Goal: Complete application form: Complete application form

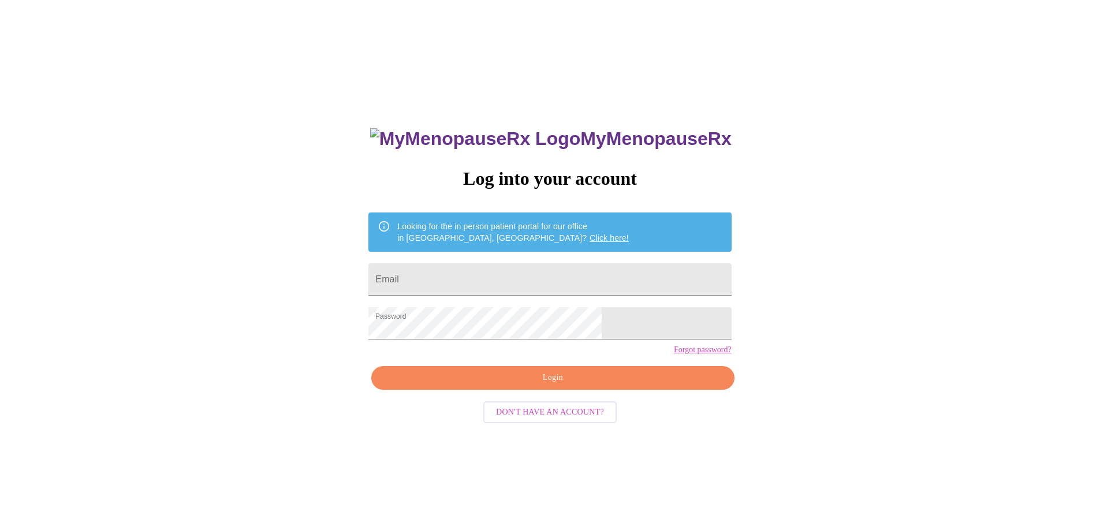
click at [545, 385] on span "Login" at bounding box center [552, 378] width 336 height 14
click at [492, 276] on input "Email" at bounding box center [549, 279] width 362 height 32
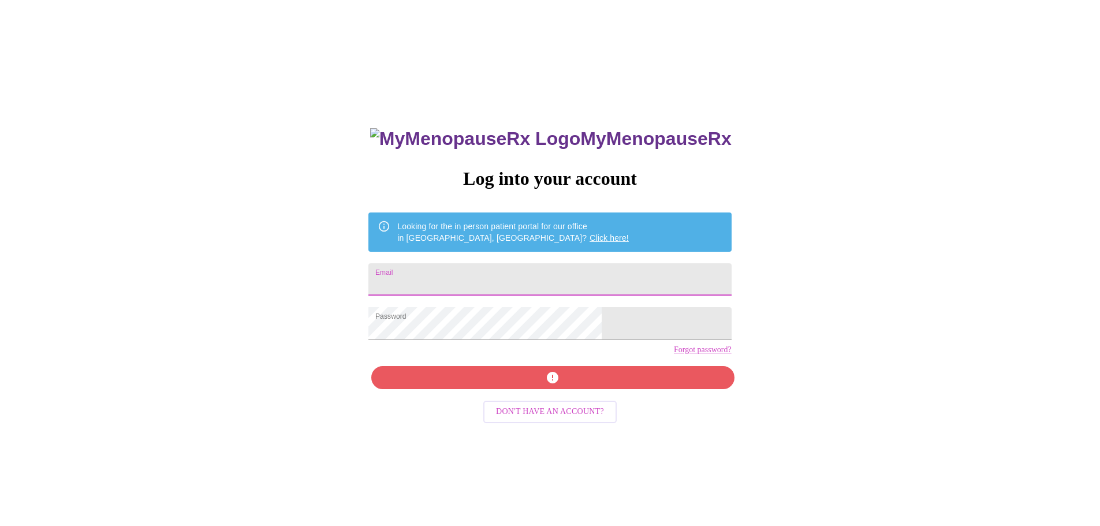
type input "[PERSON_NAME][EMAIL_ADDRESS][PERSON_NAME][DOMAIN_NAME]"
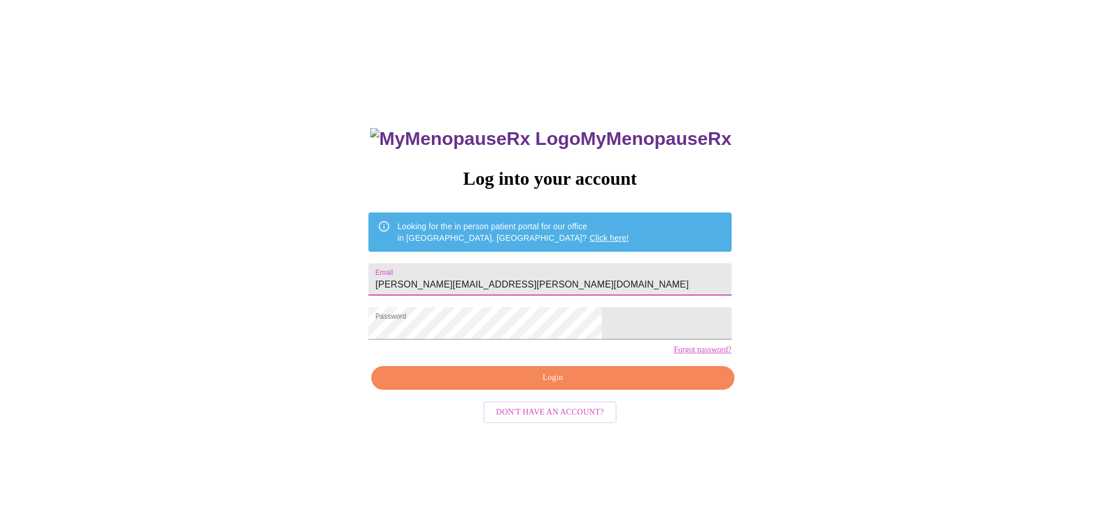
click at [543, 385] on span "Login" at bounding box center [552, 378] width 336 height 14
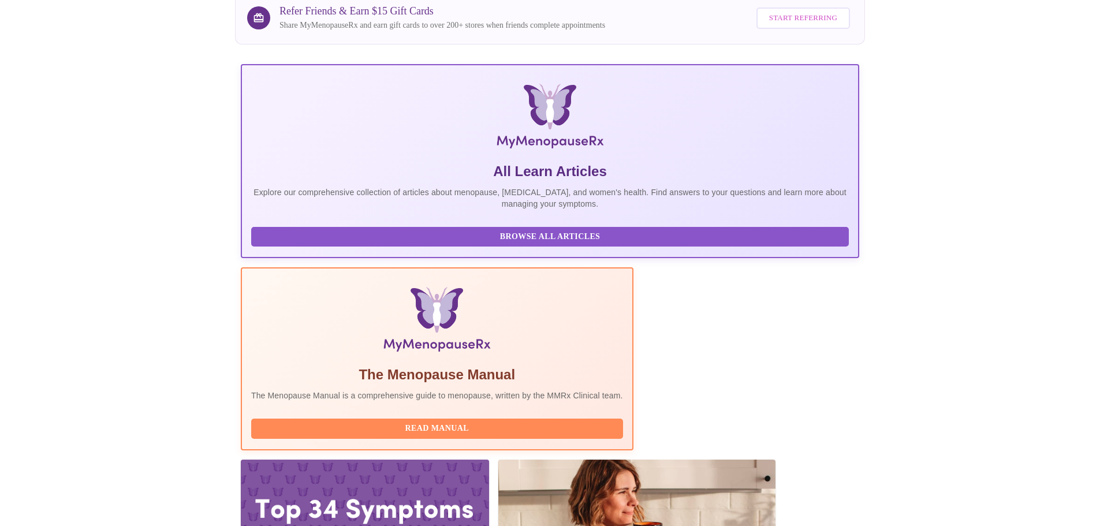
scroll to position [106, 0]
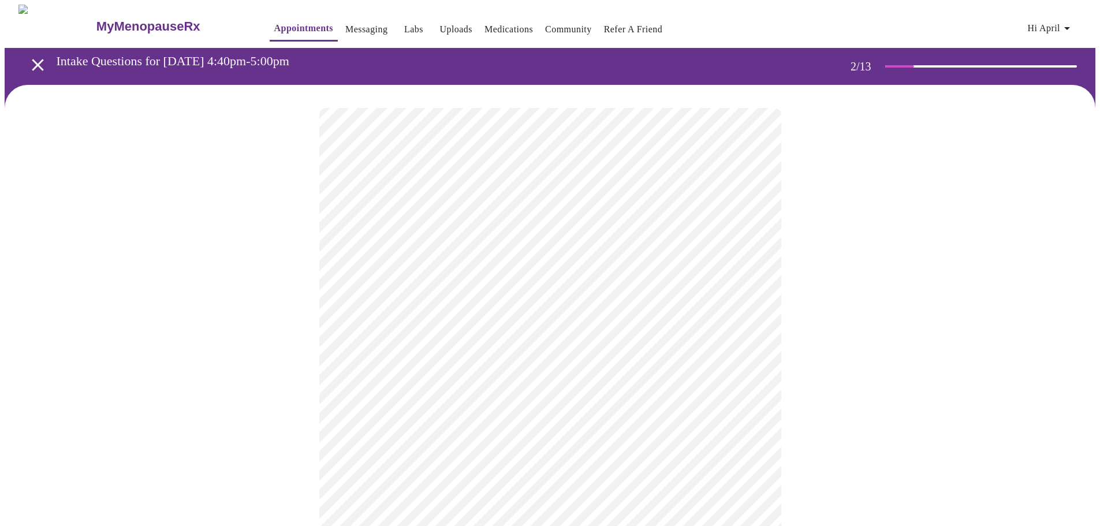
click at [754, 236] on body "MyMenopauseRx Appointments Messaging Labs Uploads Medications Community Refer a…" at bounding box center [550, 352] width 1090 height 694
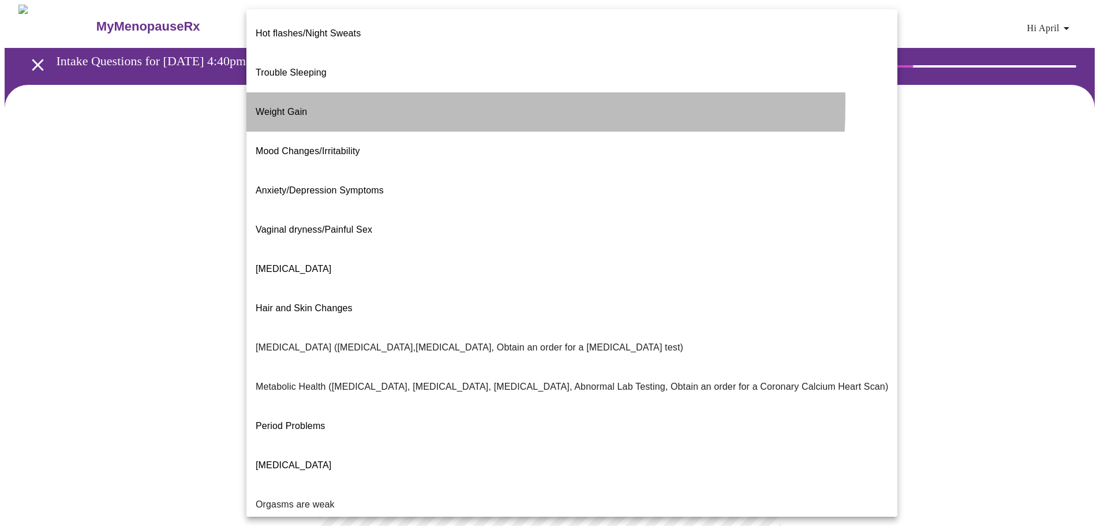
click at [301, 107] on span "Weight Gain" at bounding box center [281, 112] width 51 height 10
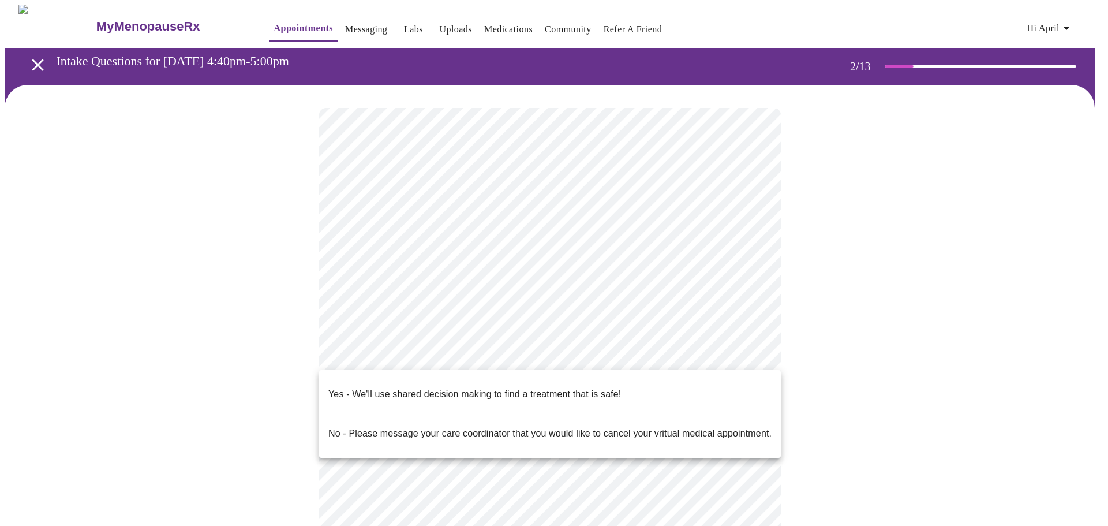
click at [408, 351] on body "MyMenopauseRx Appointments Messaging Labs Uploads Medications Community Refer a…" at bounding box center [554, 348] width 1099 height 687
click at [455, 387] on p "Yes - We'll use shared decision making to find a treatment that is safe!" at bounding box center [474, 394] width 293 height 14
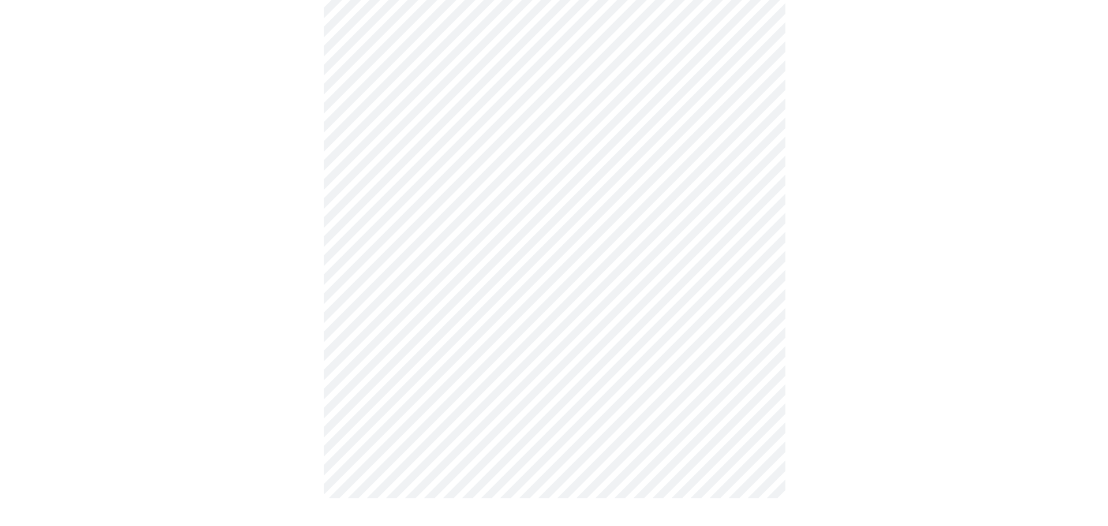
scroll to position [129, 0]
click at [747, 111] on body "MyMenopauseRx Appointments Messaging Labs Uploads Medications Community Refer a…" at bounding box center [550, 202] width 1090 height 655
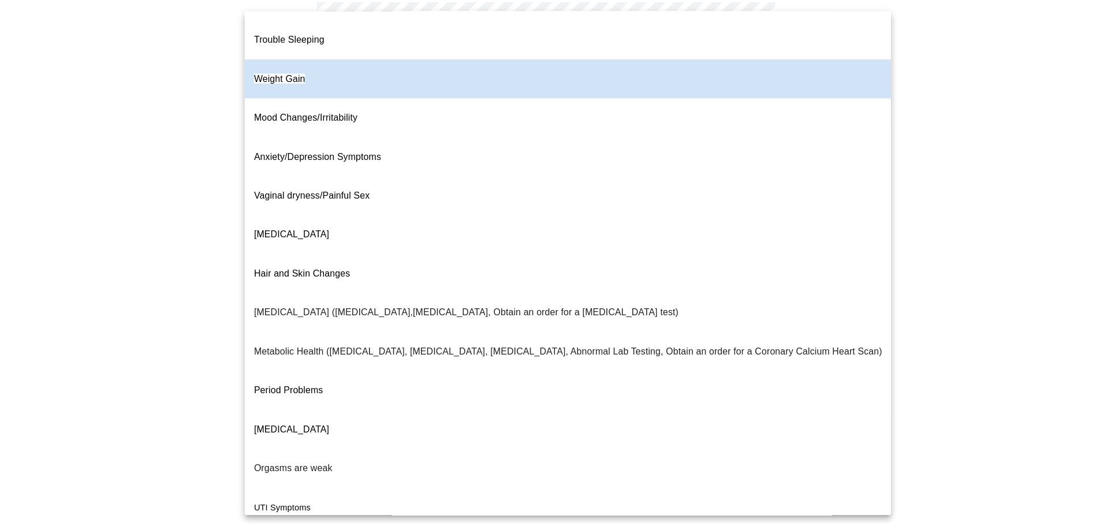
scroll to position [72, 0]
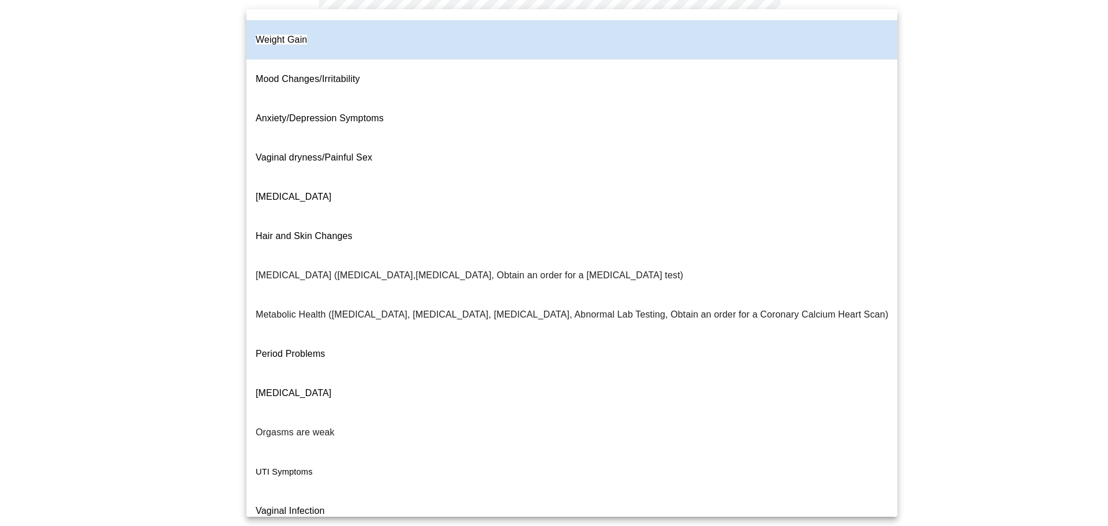
click at [934, 324] on div at bounding box center [554, 263] width 1108 height 526
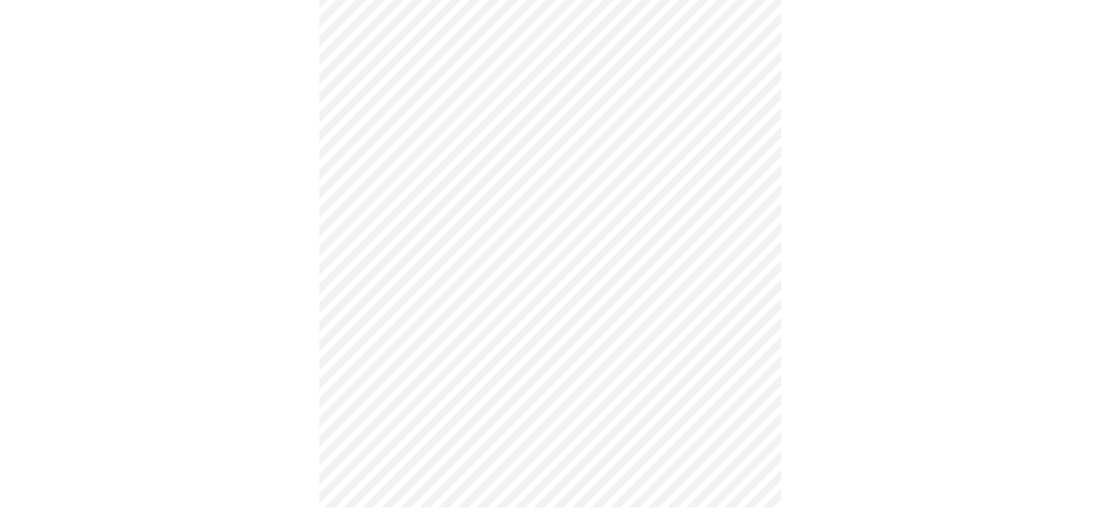
scroll to position [0, 0]
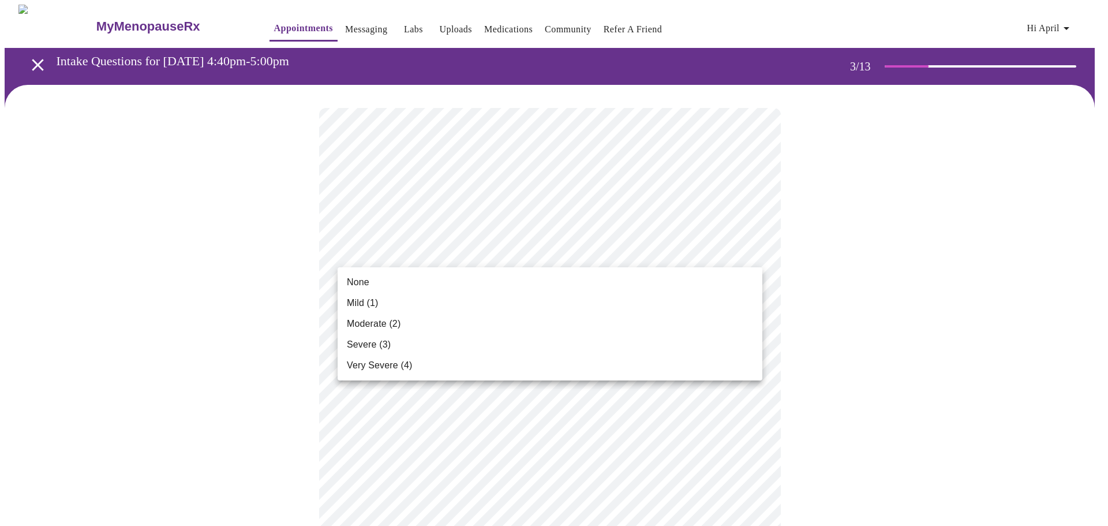
click at [365, 314] on li "Moderate (2)" at bounding box center [550, 323] width 425 height 21
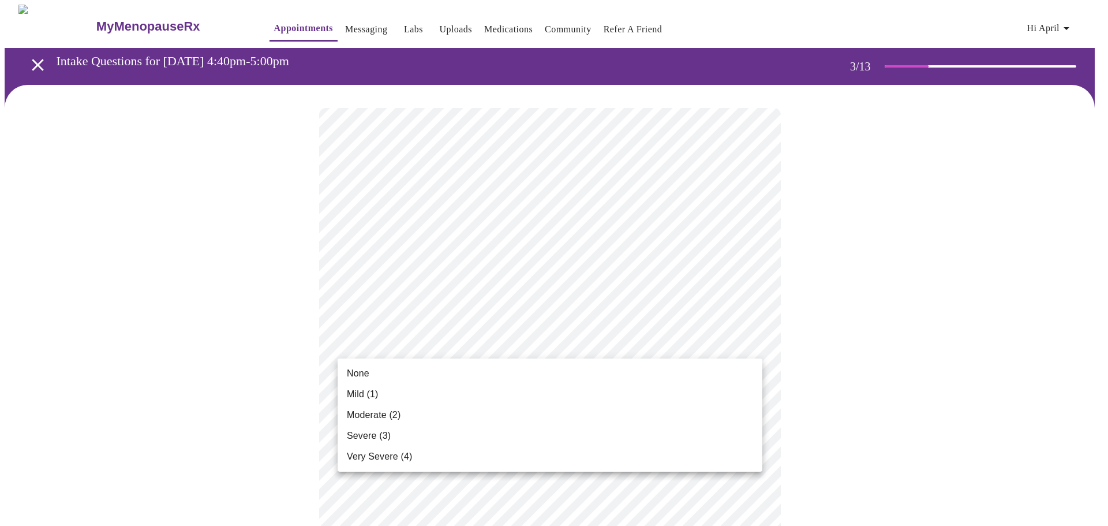
click at [365, 385] on li "Mild (1)" at bounding box center [550, 394] width 425 height 21
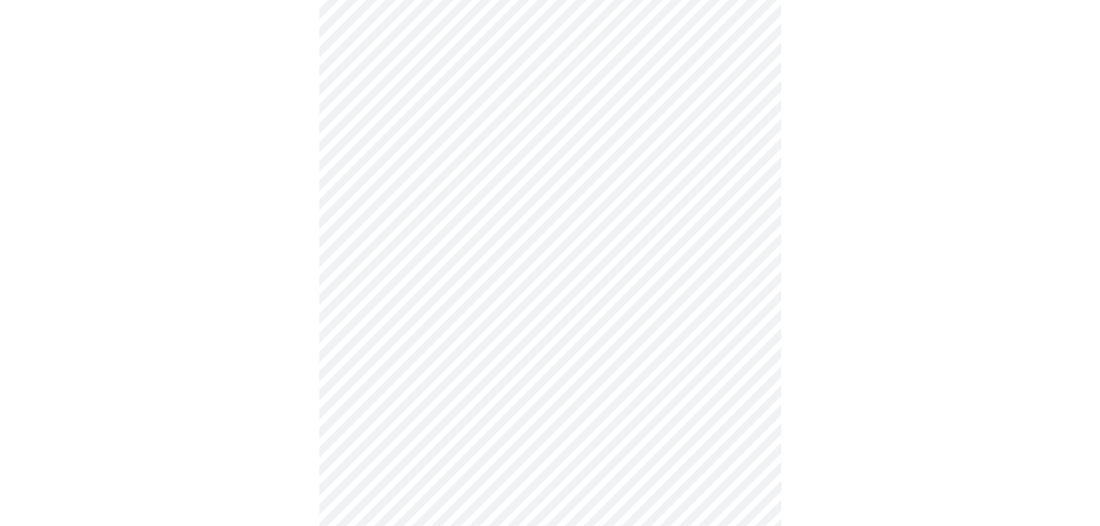
scroll to position [173, 0]
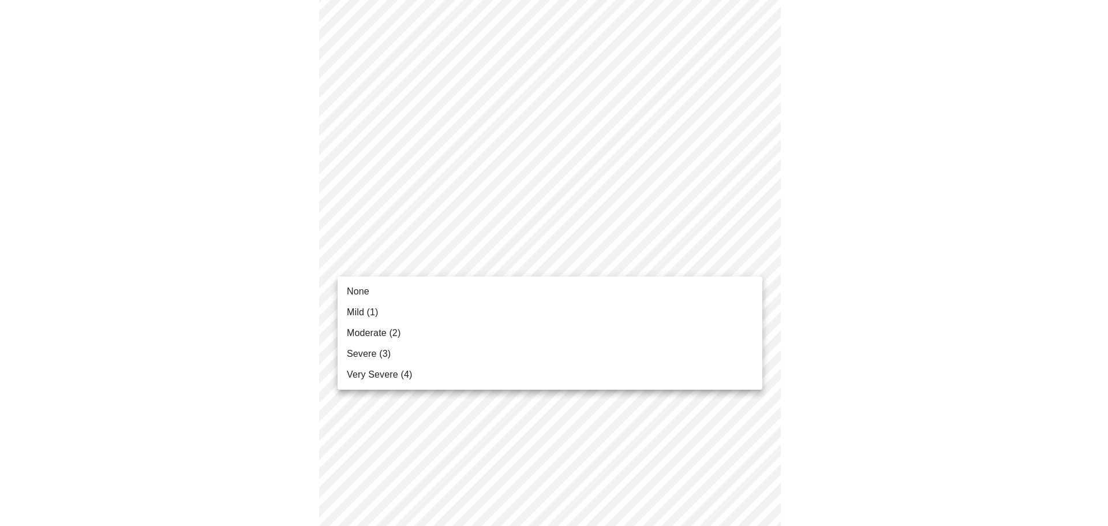
drag, startPoint x: 354, startPoint y: 333, endPoint x: 406, endPoint y: 356, distance: 57.4
click at [354, 333] on span "Moderate (2)" at bounding box center [374, 333] width 54 height 14
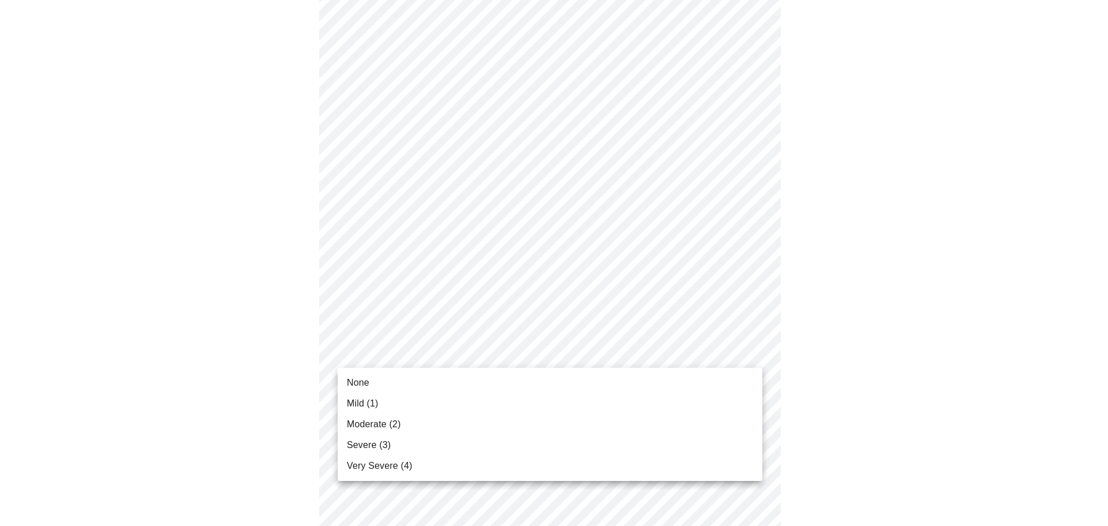
click at [362, 443] on span "Severe (3)" at bounding box center [369, 445] width 44 height 14
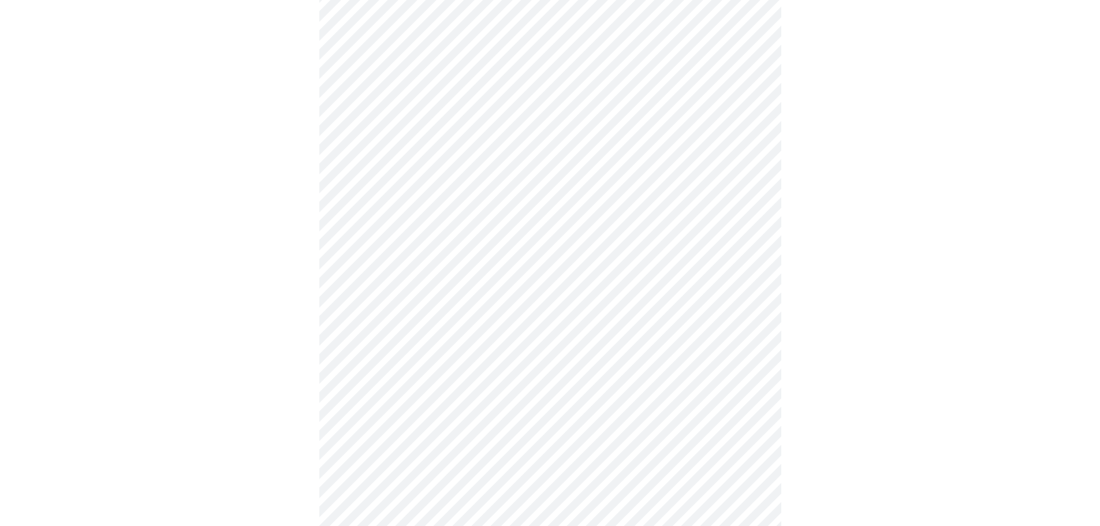
scroll to position [231, 0]
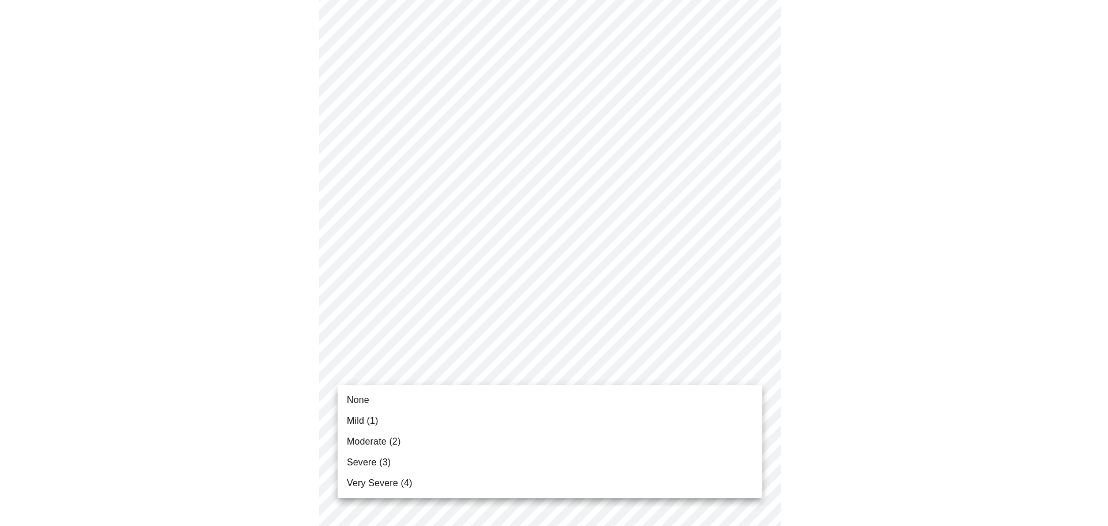
click at [754, 365] on body "MyMenopauseRx Appointments Messaging Labs Uploads Medications Community Refer a…" at bounding box center [554, 509] width 1099 height 1471
click at [364, 464] on span "Severe (3)" at bounding box center [369, 462] width 44 height 14
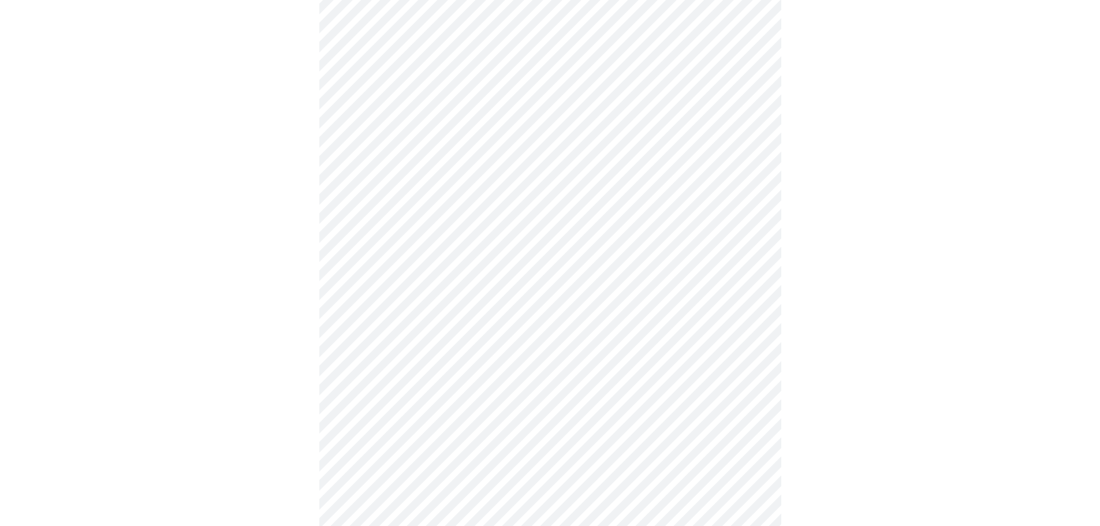
scroll to position [404, 0]
click at [756, 271] on body "MyMenopauseRx Appointments Messaging Labs Uploads Medications Community Refer a…" at bounding box center [550, 328] width 1090 height 1454
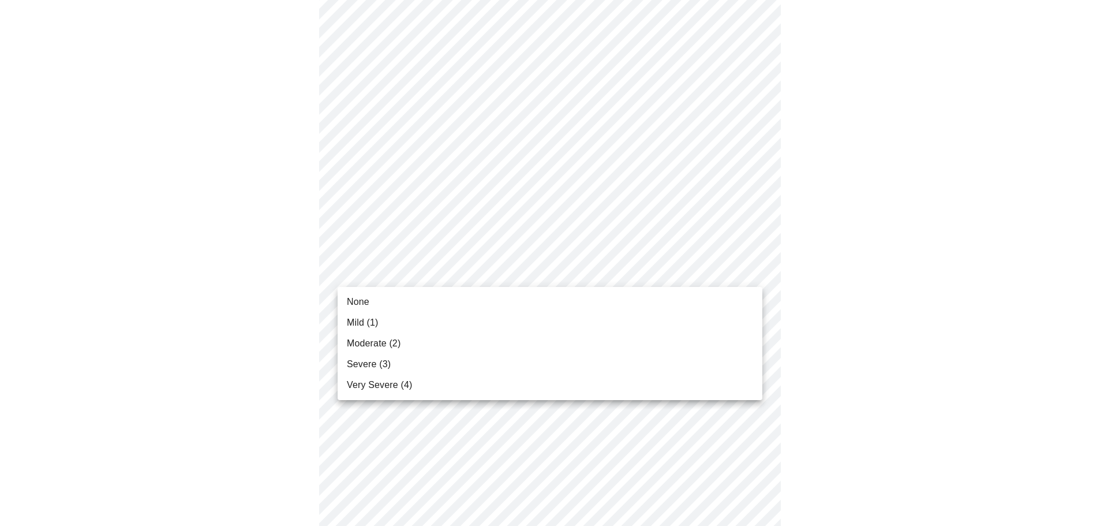
click at [350, 319] on span "Mild (1)" at bounding box center [363, 323] width 32 height 14
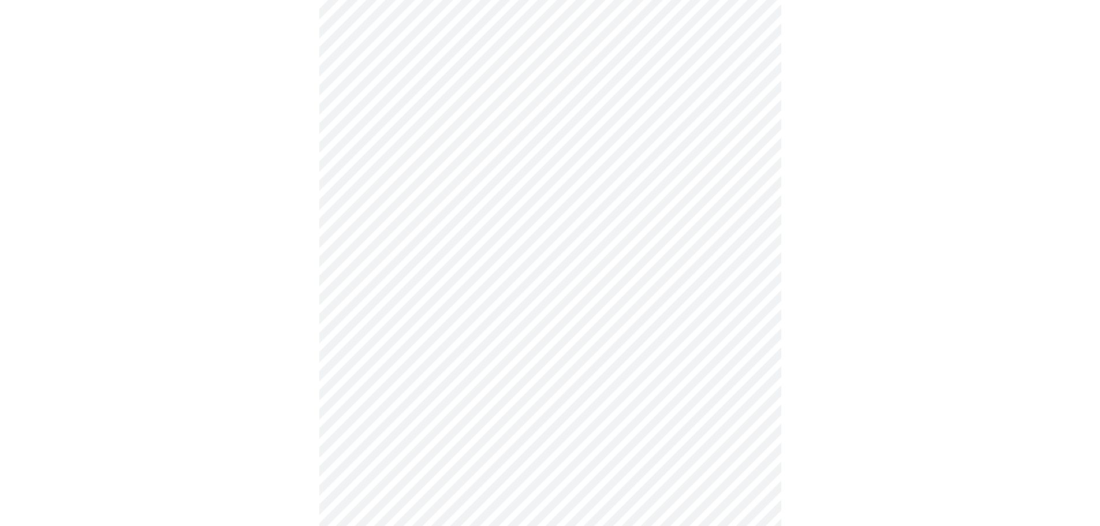
click at [750, 366] on body "MyMenopauseRx Appointments Messaging Labs Uploads Medications Community Refer a…" at bounding box center [550, 320] width 1090 height 1438
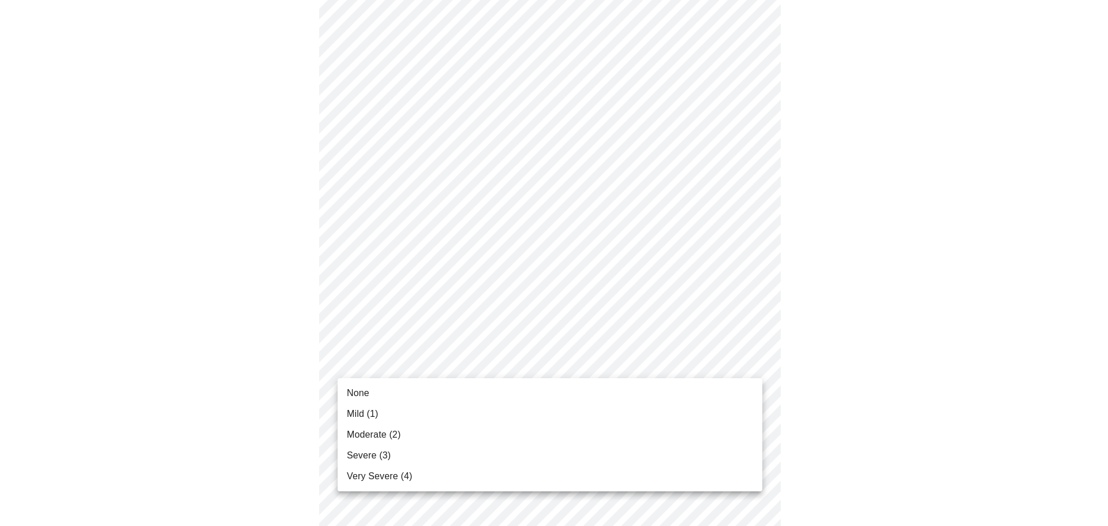
click at [357, 452] on span "Severe (3)" at bounding box center [369, 455] width 44 height 14
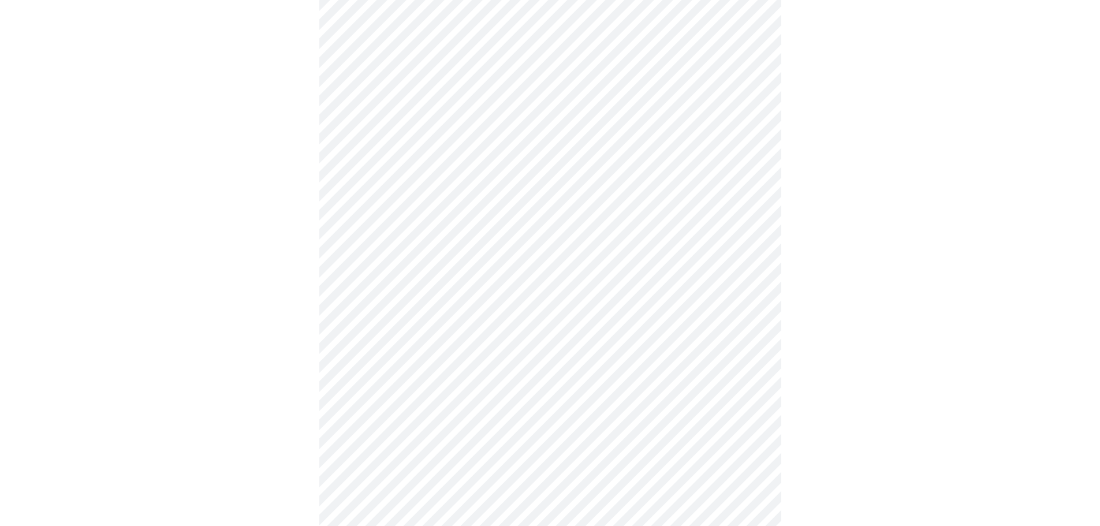
scroll to position [519, 0]
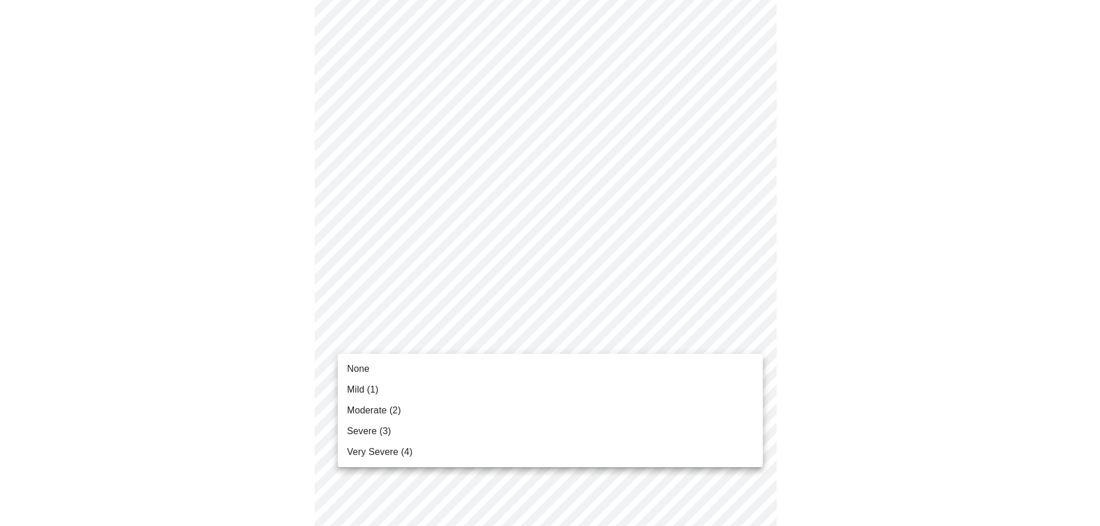
click at [753, 337] on body "MyMenopauseRx Appointments Messaging Labs Uploads Medications Community Refer a…" at bounding box center [550, 196] width 1090 height 1422
click at [361, 407] on span "Moderate (2)" at bounding box center [374, 410] width 54 height 14
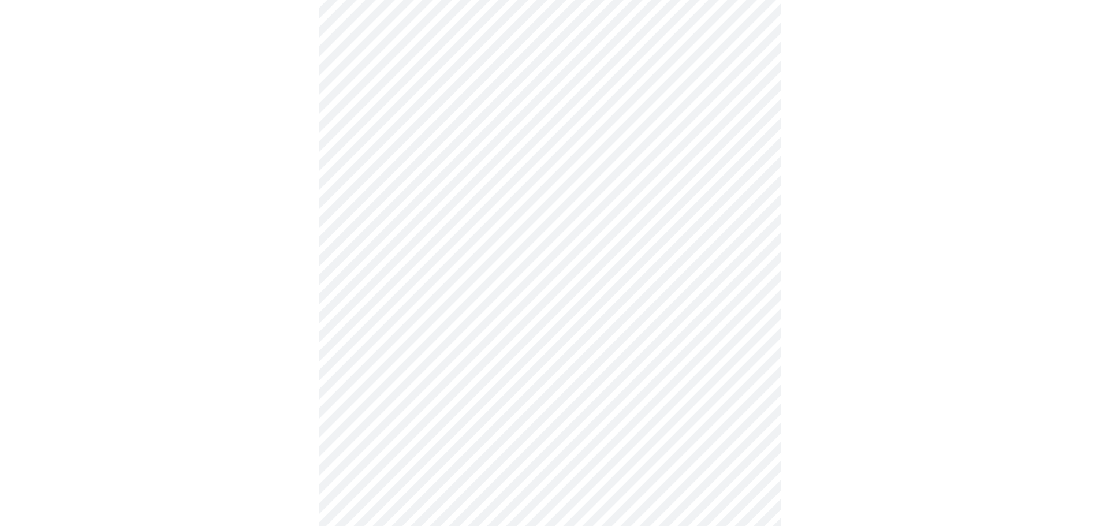
click at [729, 426] on body "MyMenopauseRx Appointments Messaging Labs Uploads Medications Community Refer a…" at bounding box center [550, 188] width 1090 height 1406
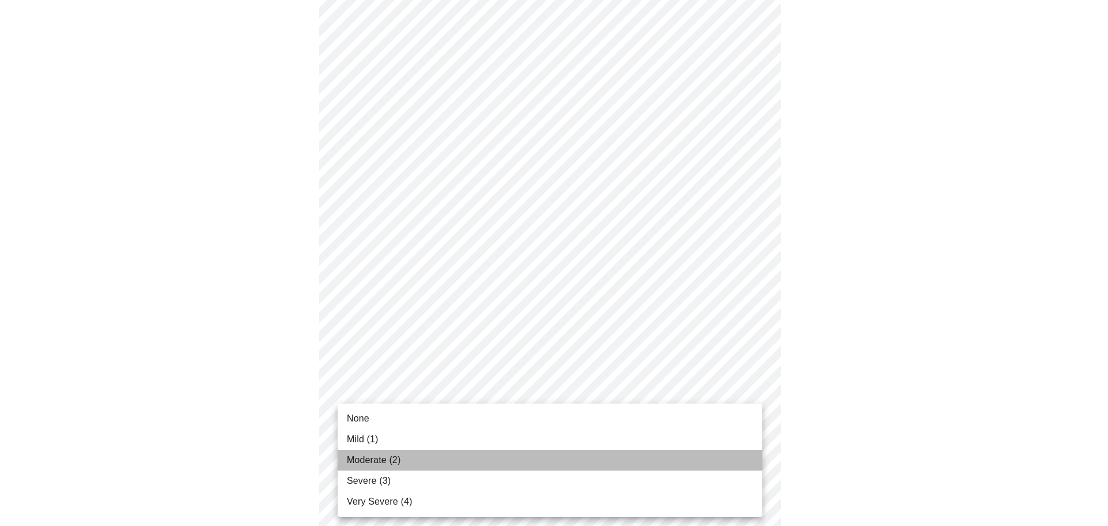
click at [360, 458] on span "Moderate (2)" at bounding box center [374, 460] width 54 height 14
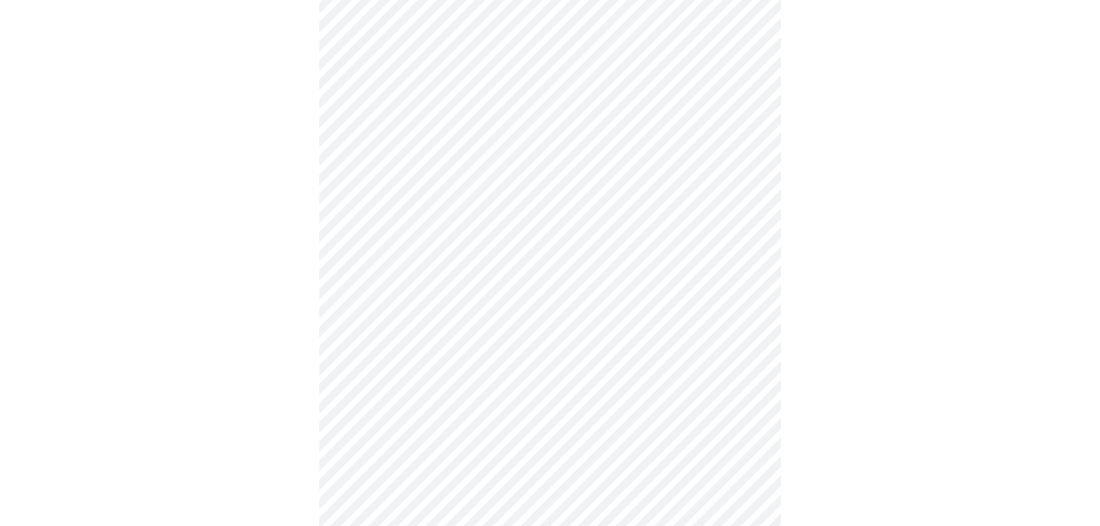
scroll to position [750, 0]
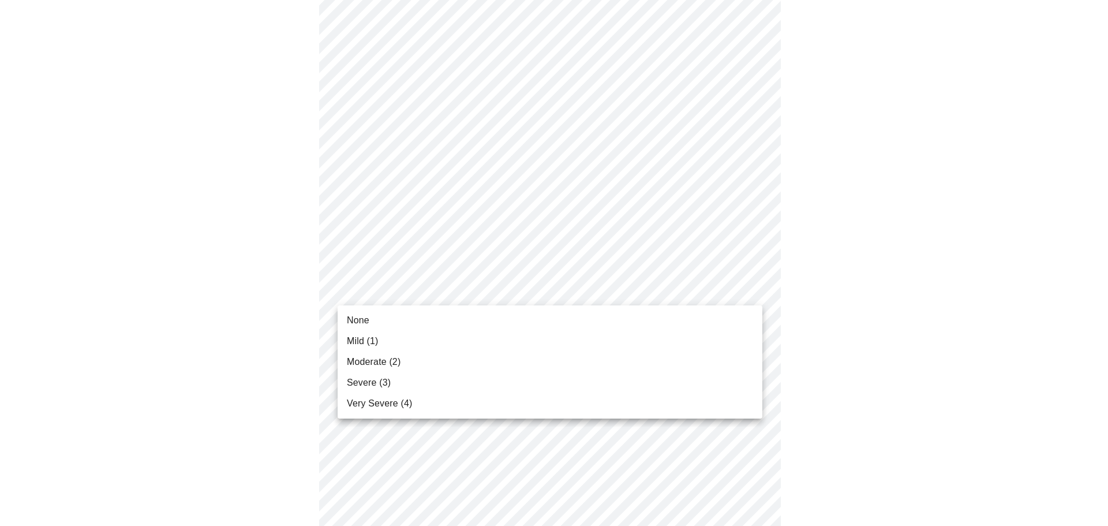
click at [367, 357] on span "Moderate (2)" at bounding box center [374, 362] width 54 height 14
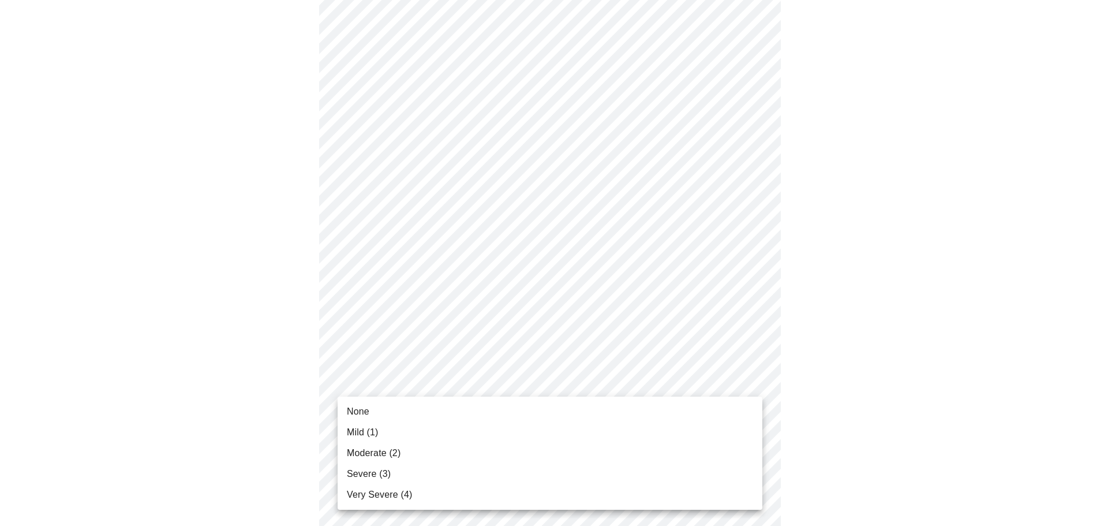
click at [367, 476] on span "Severe (3)" at bounding box center [369, 474] width 44 height 14
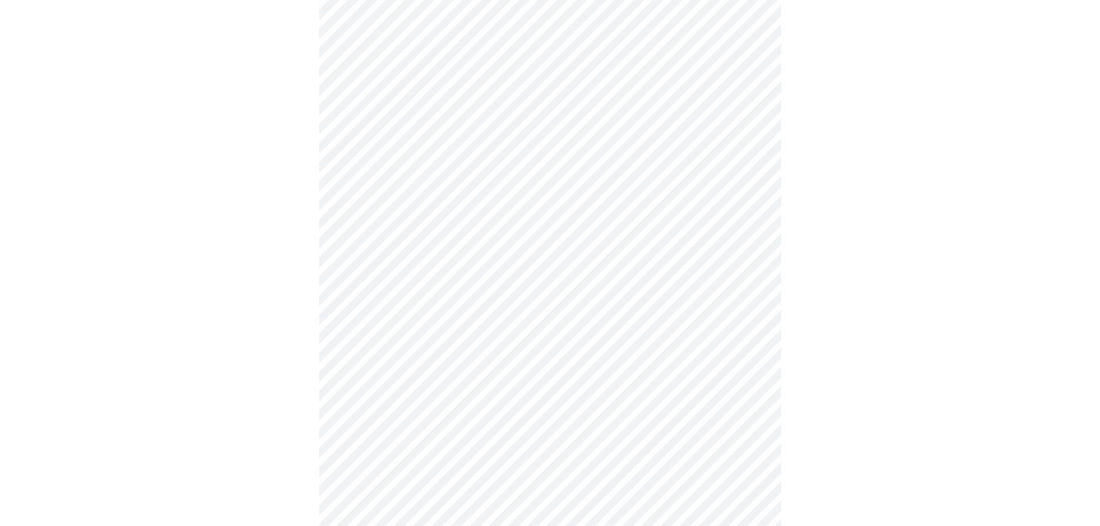
scroll to position [346, 0]
click at [747, 356] on body "MyMenopauseRx Appointments Messaging Labs Uploads Medications Community Refer a…" at bounding box center [550, 227] width 1090 height 1139
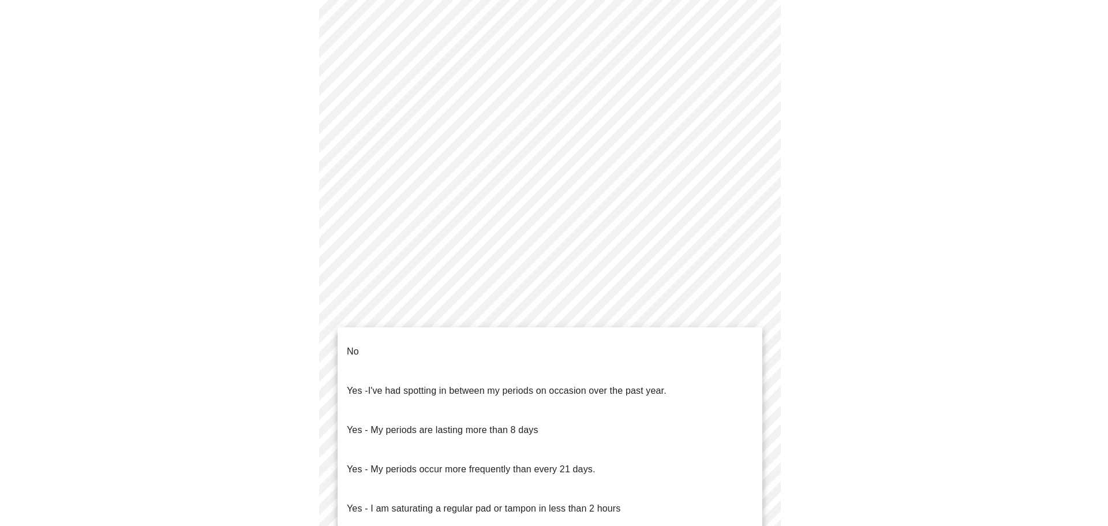
click at [752, 354] on li "No" at bounding box center [550, 351] width 425 height 39
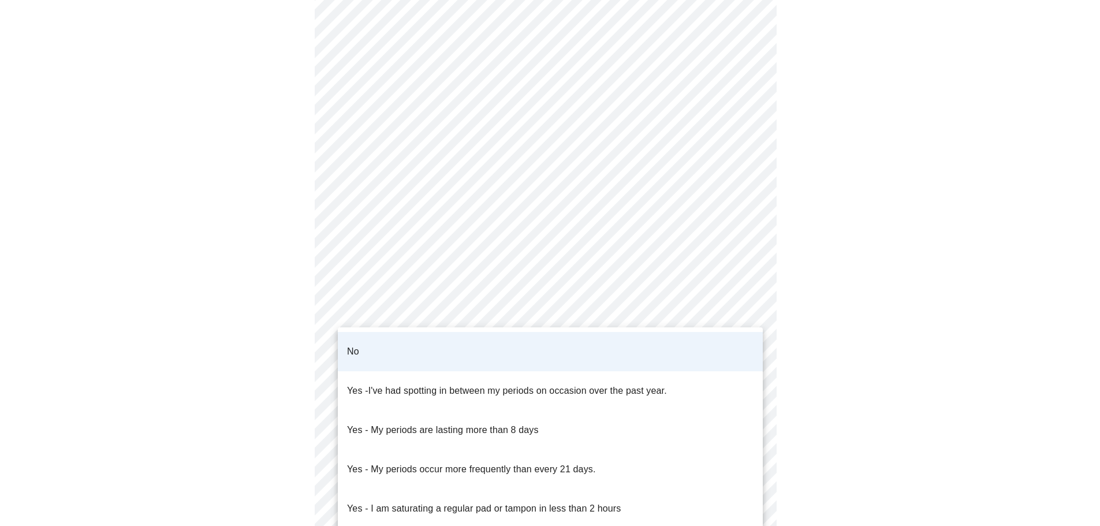
click at [756, 359] on body "MyMenopauseRx Appointments Messaging Labs Uploads Medications Community Refer a…" at bounding box center [550, 224] width 1090 height 1132
click at [880, 346] on div at bounding box center [554, 263] width 1108 height 526
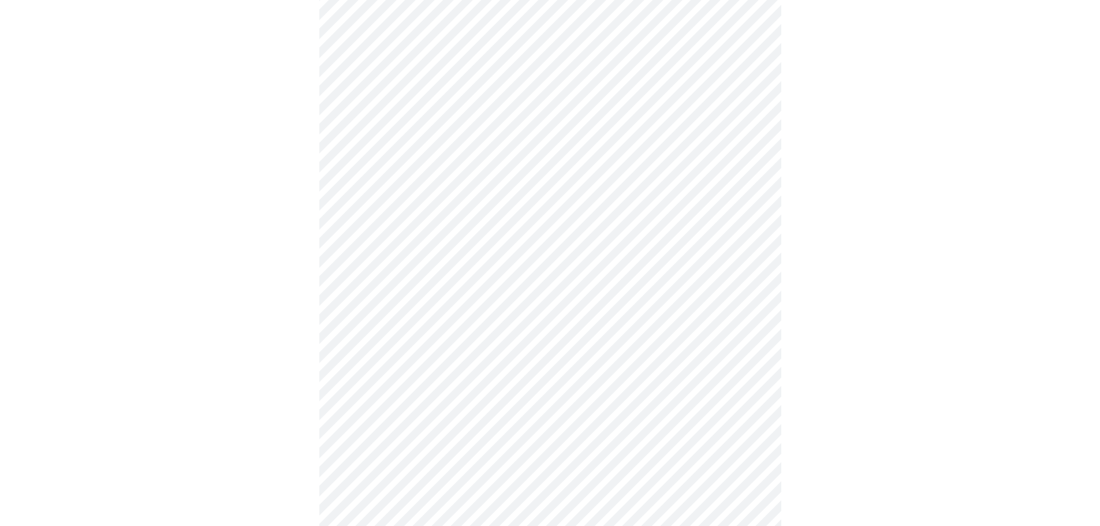
scroll to position [519, 0]
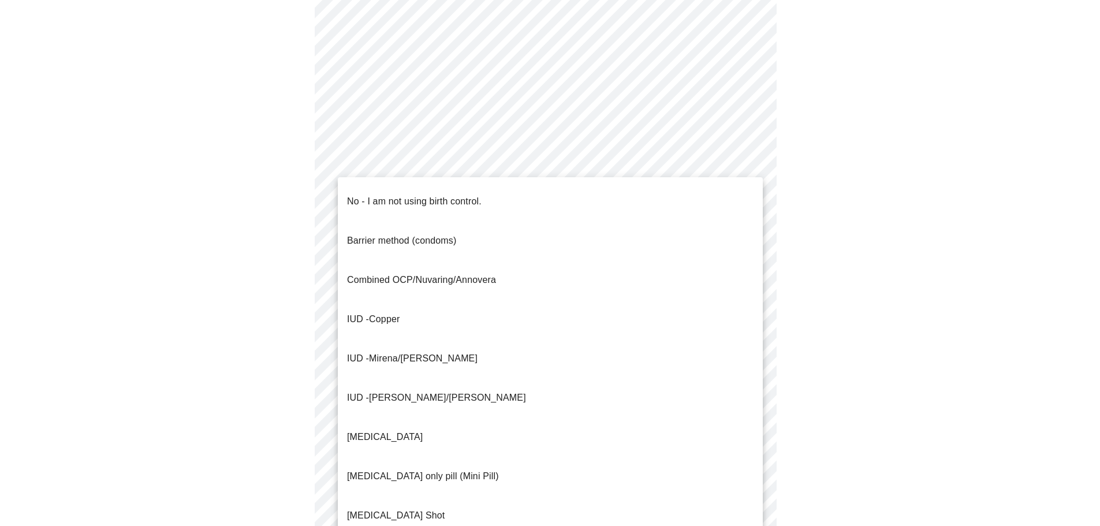
click at [754, 266] on body "MyMenopauseRx Appointments Messaging Labs Uploads Medications Community Refer a…" at bounding box center [550, 51] width 1090 height 1132
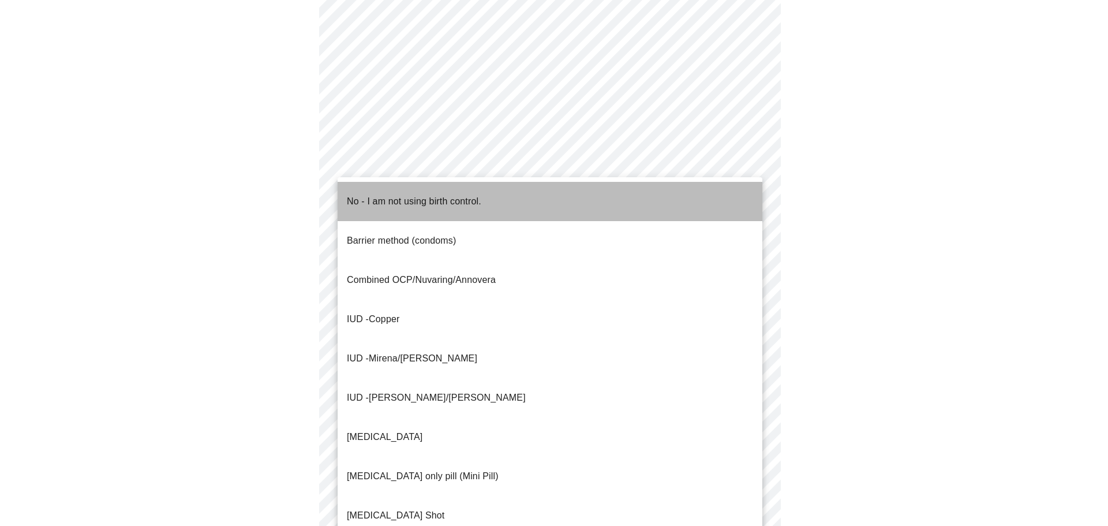
click at [714, 207] on li "No - I am not using birth control." at bounding box center [550, 201] width 425 height 39
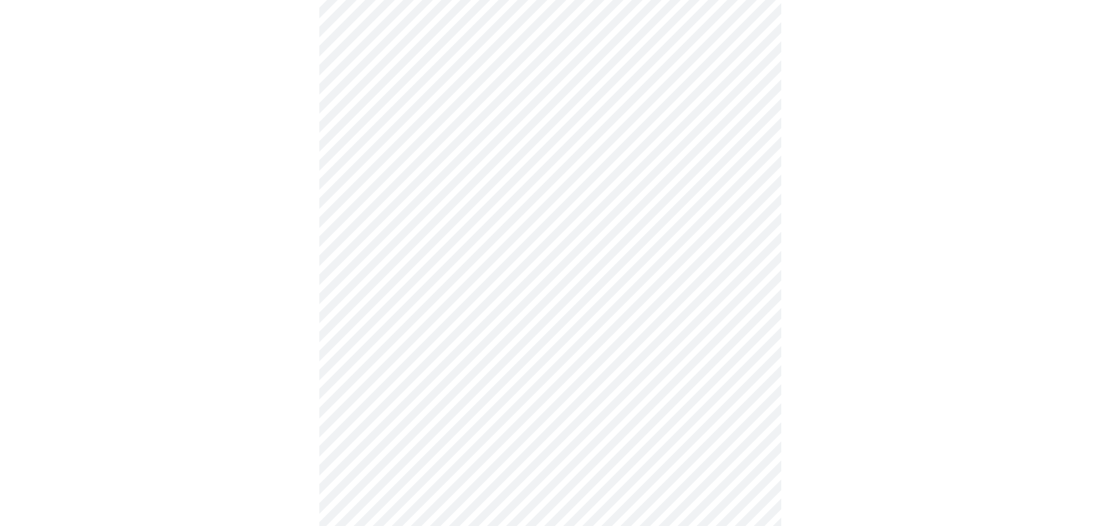
click at [748, 444] on body "MyMenopauseRx Appointments Messaging Labs Uploads Medications Community Refer a…" at bounding box center [550, 47] width 1090 height 1125
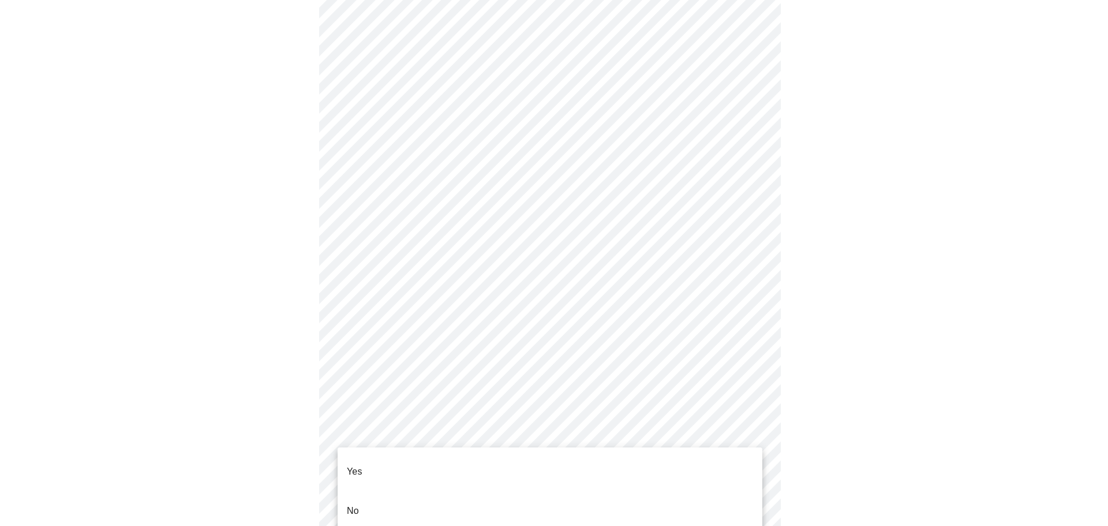
click at [455, 498] on li "No" at bounding box center [550, 510] width 425 height 39
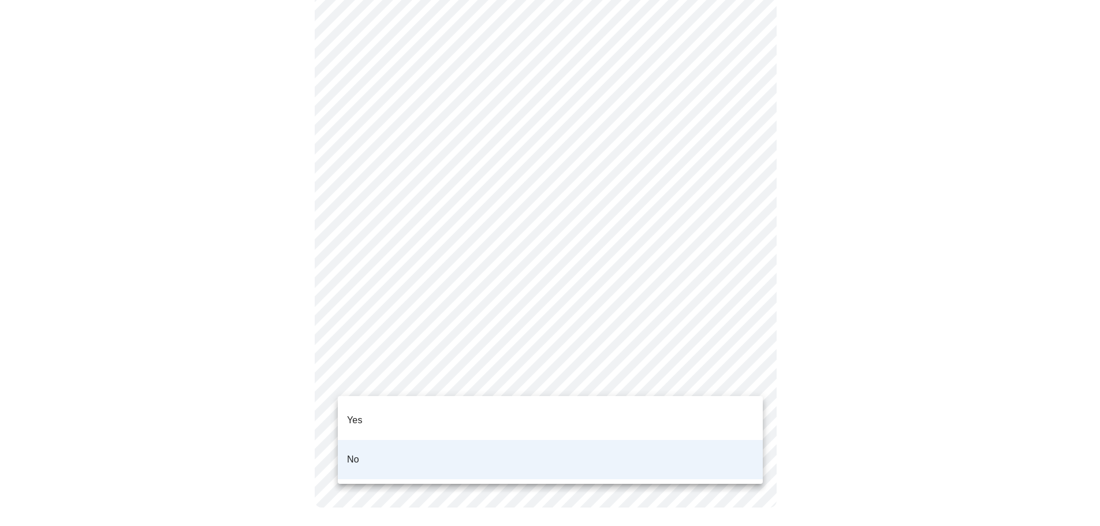
click at [358, 417] on p "Yes" at bounding box center [355, 420] width 16 height 14
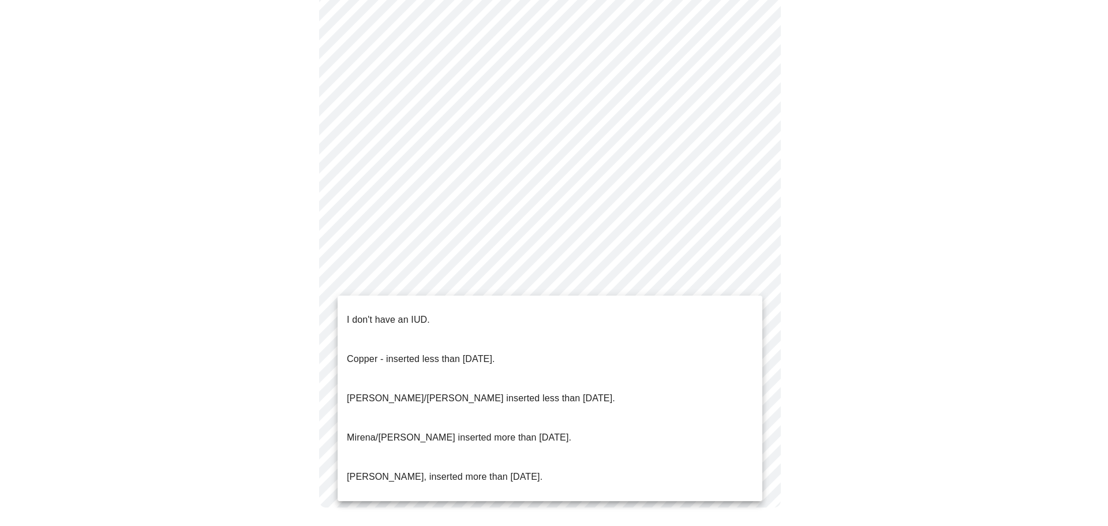
click at [367, 313] on p "I don't have an IUD." at bounding box center [388, 320] width 83 height 14
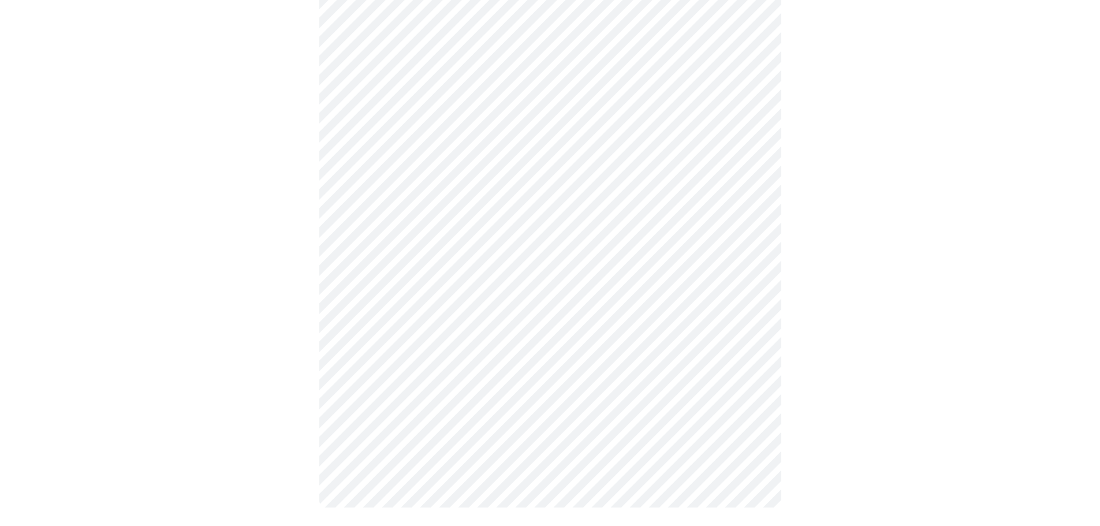
scroll to position [0, 0]
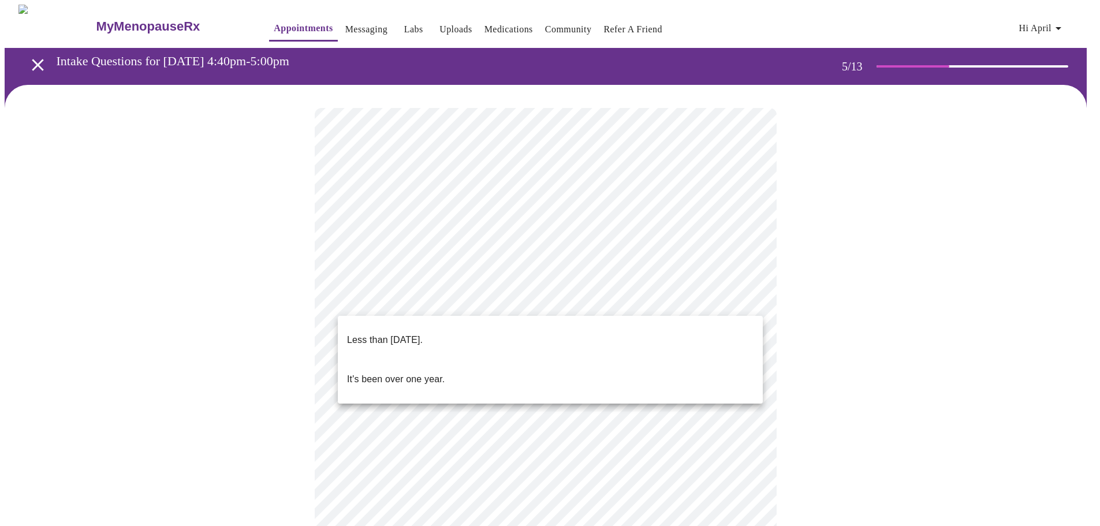
click at [582, 301] on body "MyMenopauseRx Appointments Messaging Labs Uploads Medications Community Refer a…" at bounding box center [550, 472] width 1090 height 935
click at [396, 333] on p "Less than [DATE]." at bounding box center [385, 340] width 76 height 14
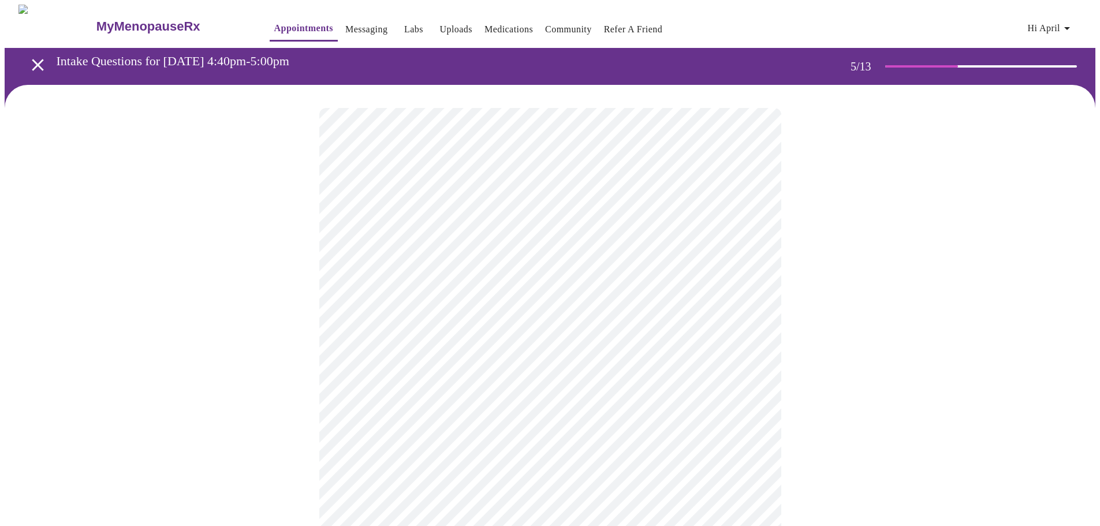
click at [751, 401] on body "MyMenopauseRx Appointments Messaging Labs Uploads Medications Community Refer a…" at bounding box center [550, 469] width 1090 height 928
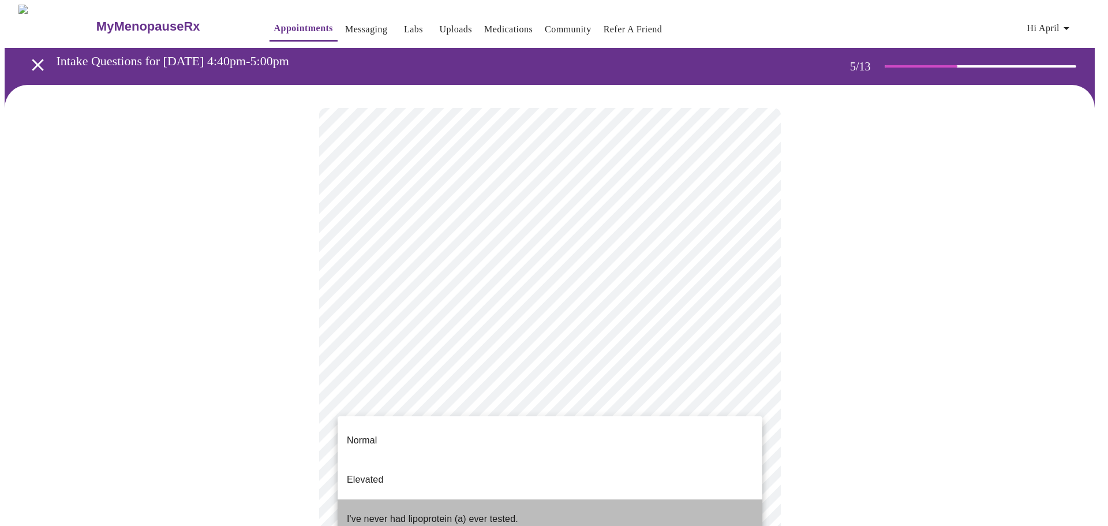
click at [371, 512] on p "I've never had lipoprotein (a) ever tested." at bounding box center [432, 519] width 171 height 14
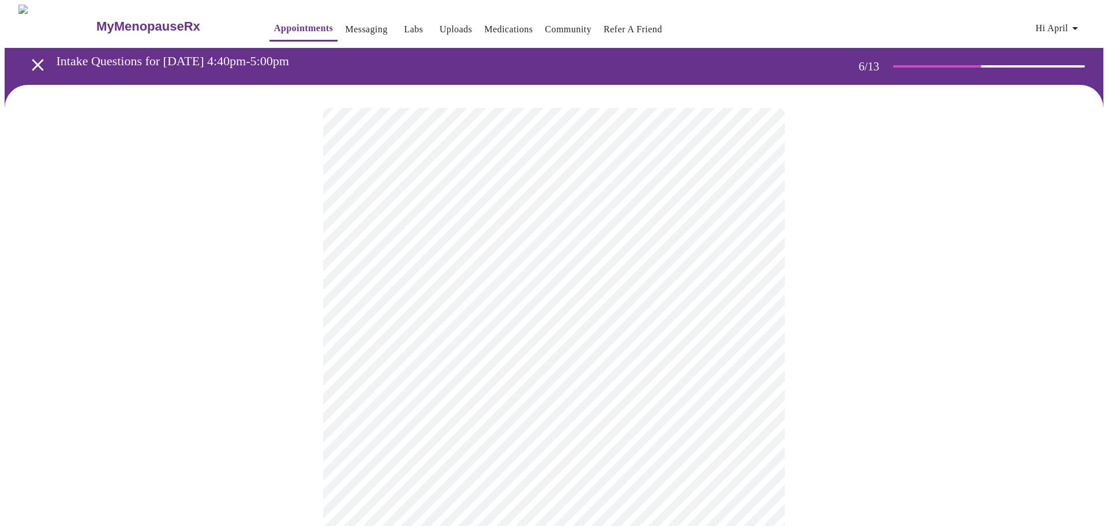
click at [507, 325] on body "MyMenopauseRx Appointments Messaging Labs Uploads Medications Community Refer a…" at bounding box center [554, 313] width 1099 height 616
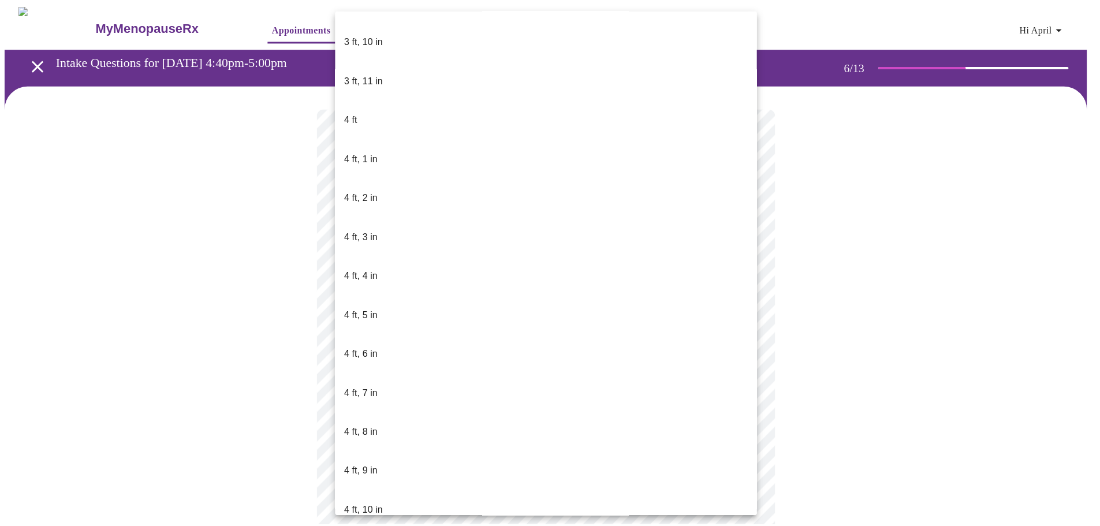
scroll to position [404, 0]
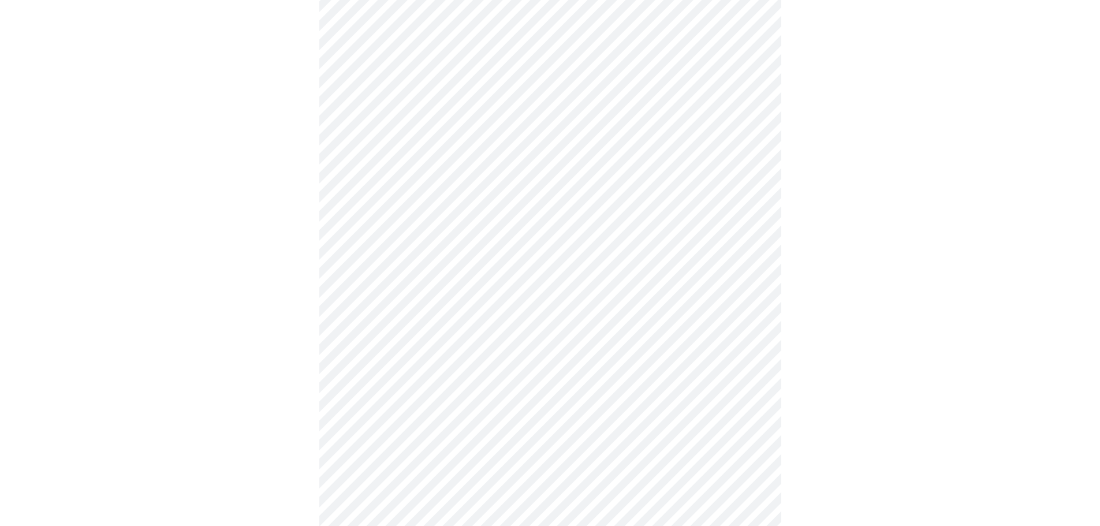
scroll to position [2886, 0]
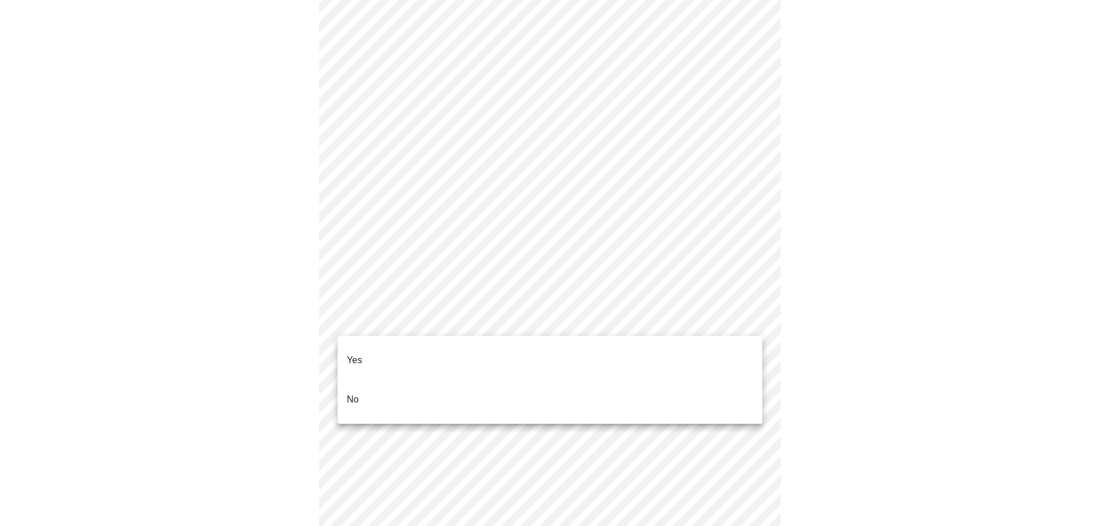
click at [356, 392] on p "No" at bounding box center [353, 399] width 12 height 14
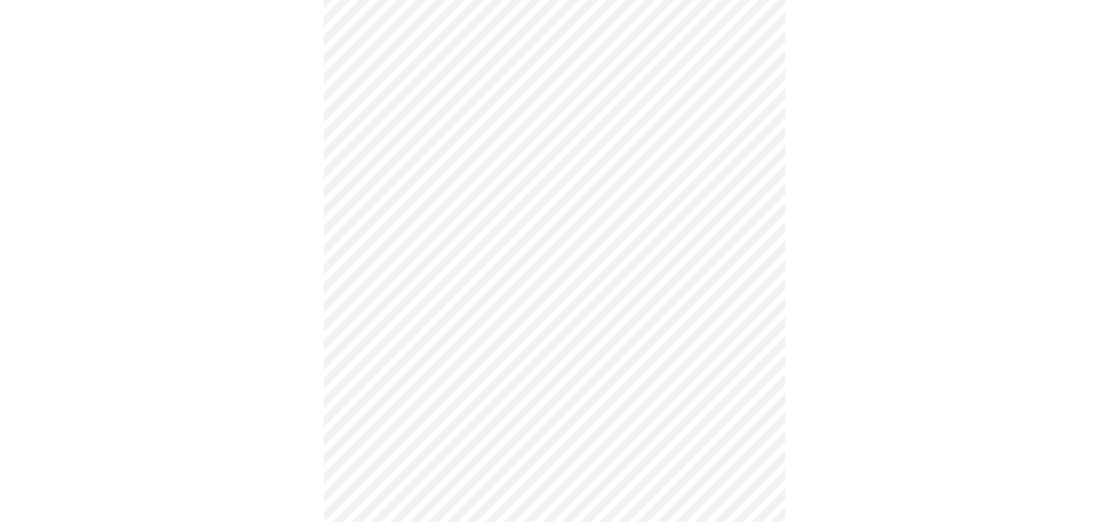
scroll to position [601, 0]
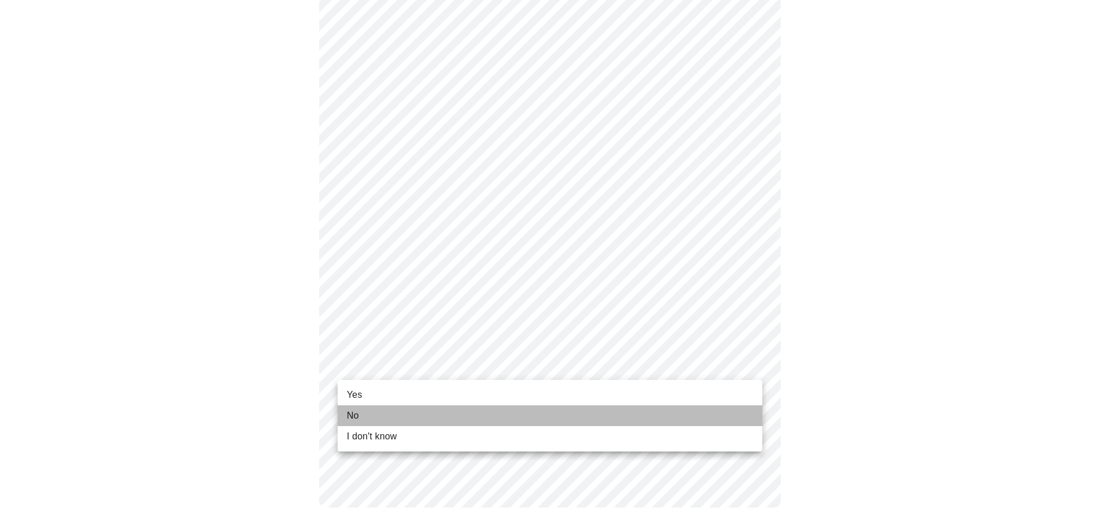
click at [367, 410] on li "No" at bounding box center [550, 415] width 425 height 21
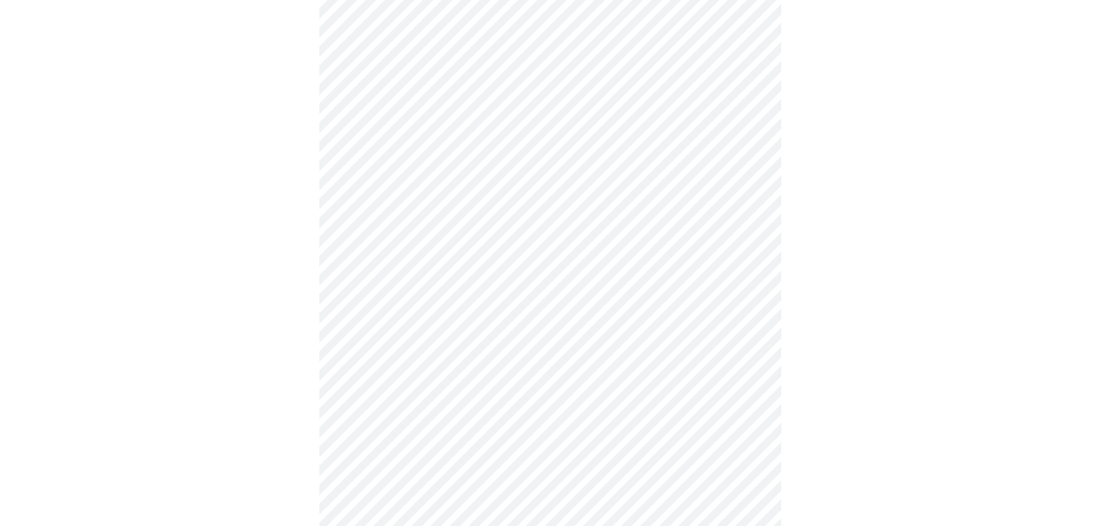
scroll to position [519, 0]
click at [783, 372] on div at bounding box center [550, 65] width 1090 height 1000
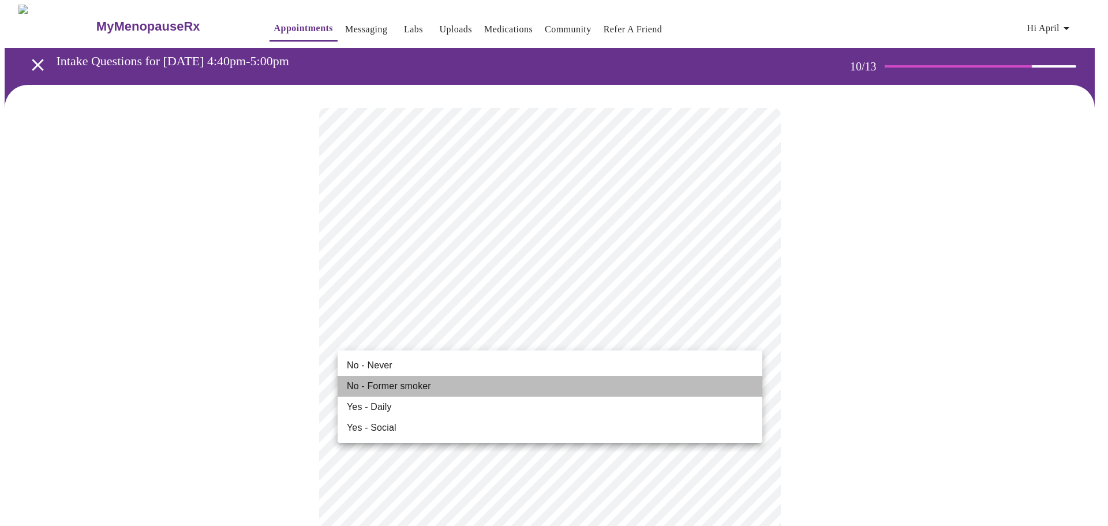
click at [377, 380] on span "No - Former smoker" at bounding box center [389, 386] width 84 height 14
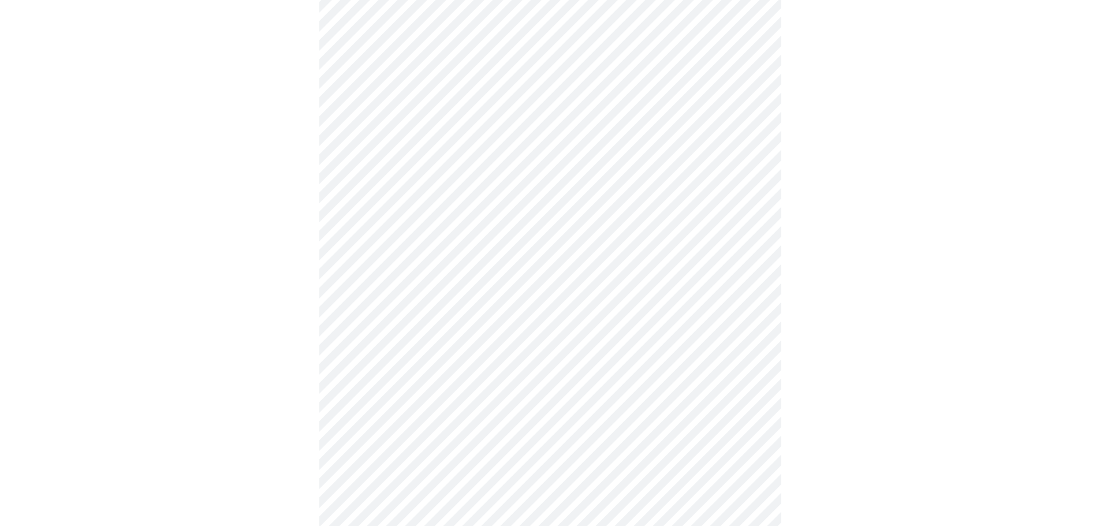
scroll to position [808, 0]
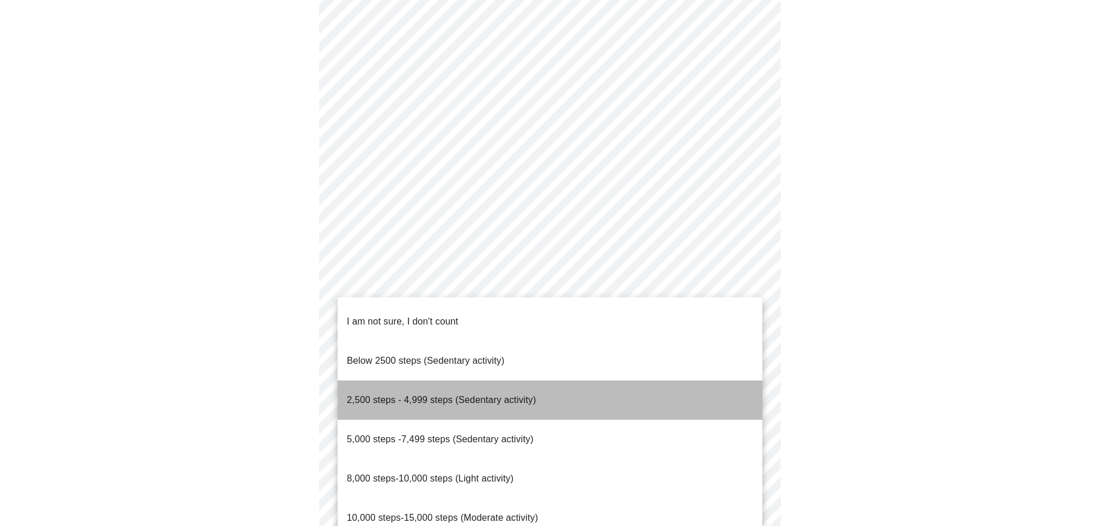
click at [397, 395] on span "2,500 steps - 4,999 steps (Sedentary activity)" at bounding box center [441, 400] width 189 height 10
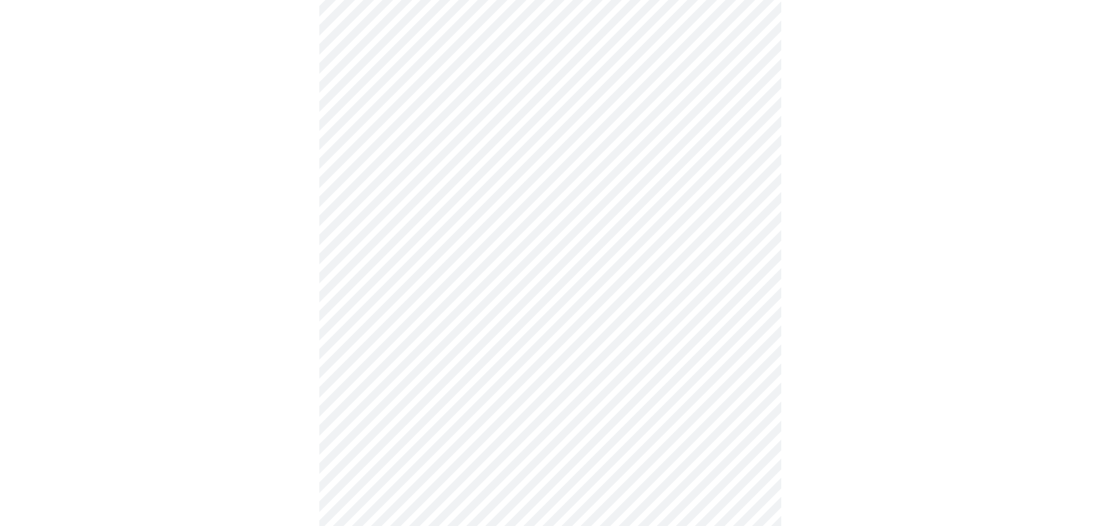
scroll to position [866, 0]
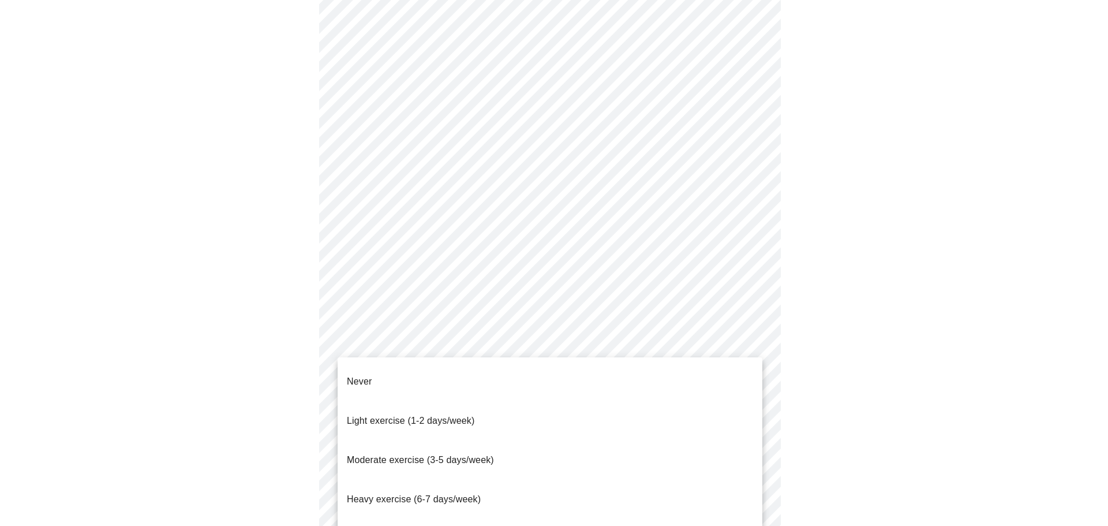
drag, startPoint x: 384, startPoint y: 428, endPoint x: 401, endPoint y: 429, distance: 16.7
click at [386, 455] on span "Moderate exercise (3-5 days/week)" at bounding box center [420, 460] width 147 height 10
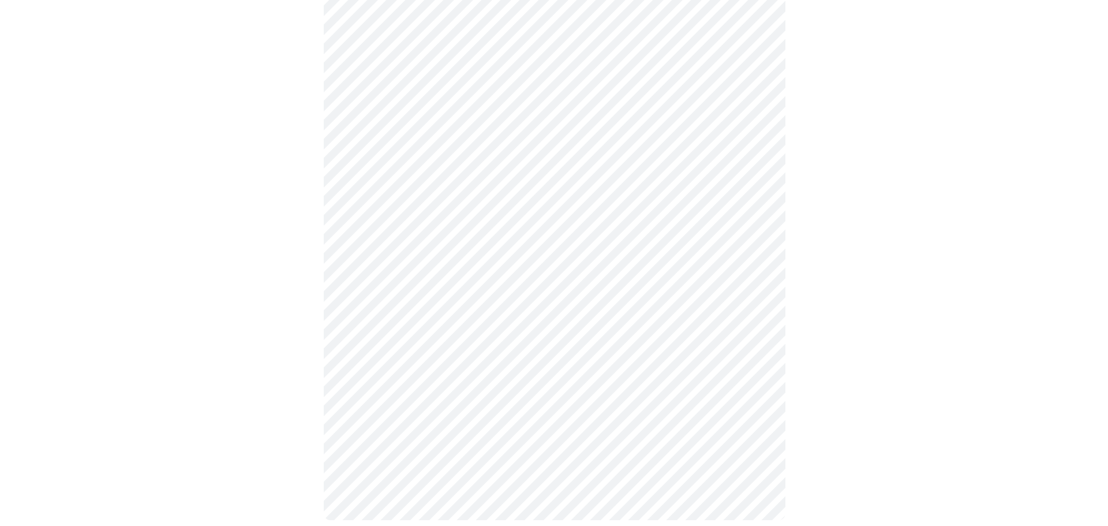
scroll to position [973, 0]
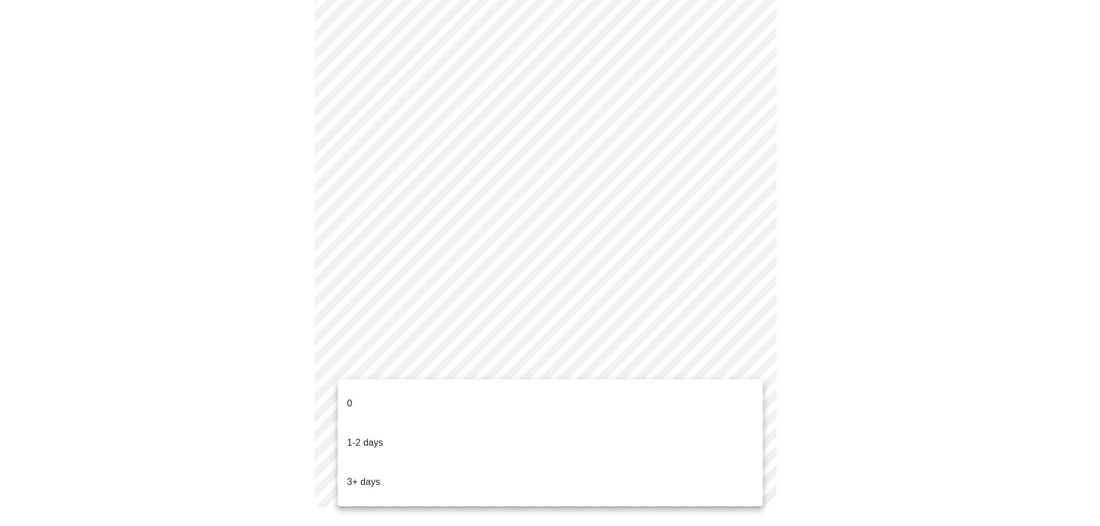
click at [366, 475] on p "3+ days" at bounding box center [363, 482] width 33 height 14
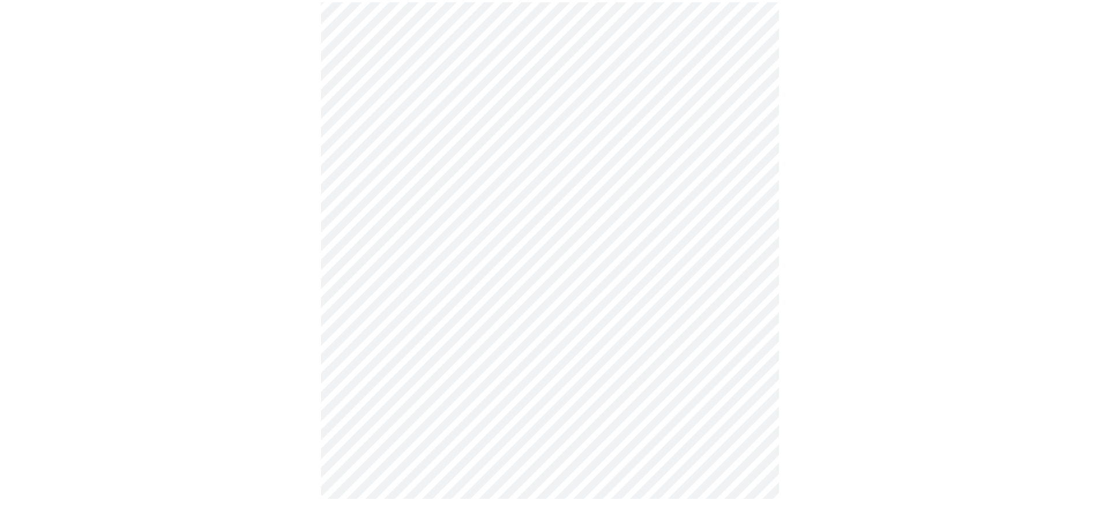
scroll to position [966, 0]
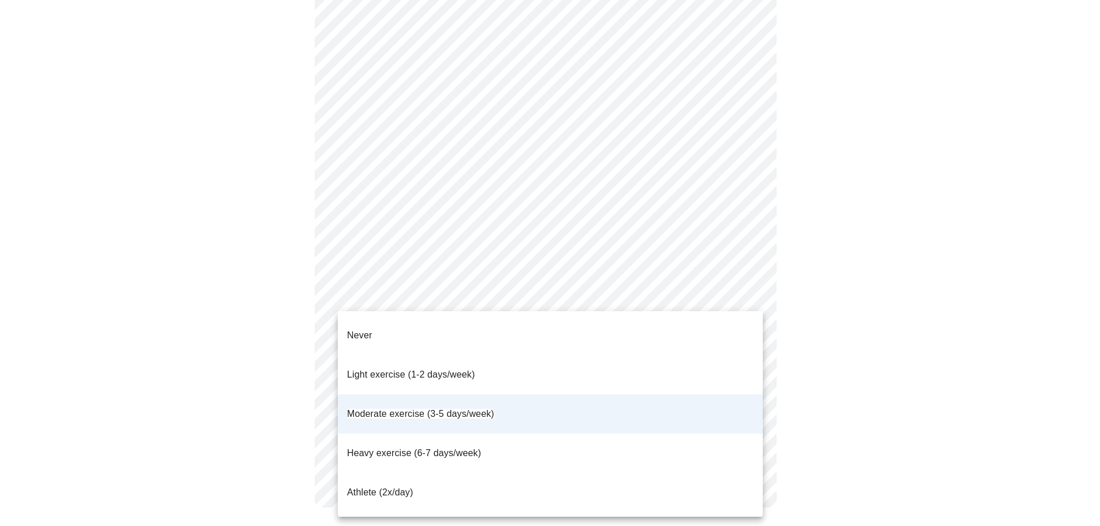
click at [385, 409] on span "Moderate exercise (3-5 days/week)" at bounding box center [420, 414] width 147 height 10
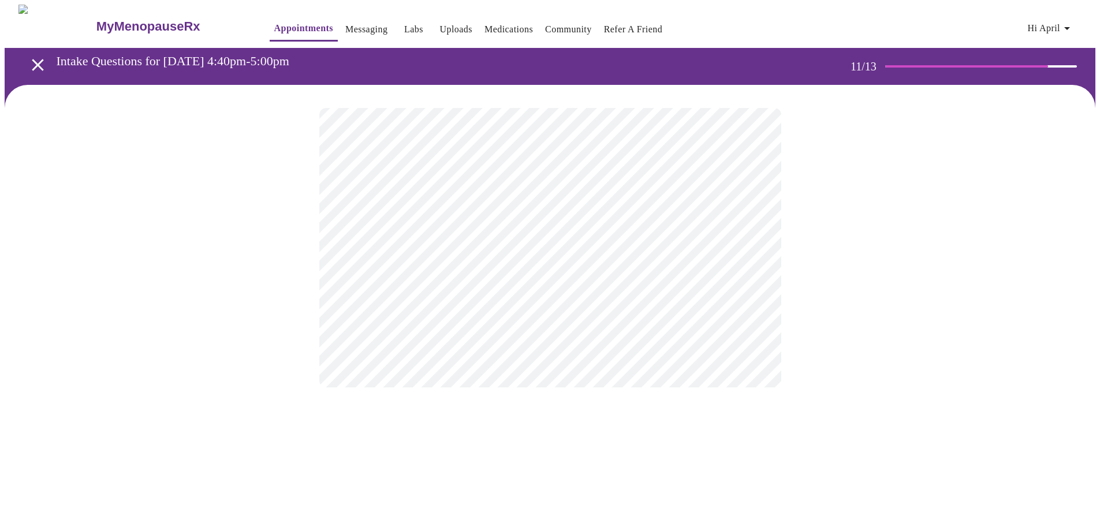
scroll to position [0, 0]
click at [758, 237] on body "MyMenopauseRx Appointments Messaging Labs Uploads Medications Community Refer a…" at bounding box center [554, 197] width 1099 height 384
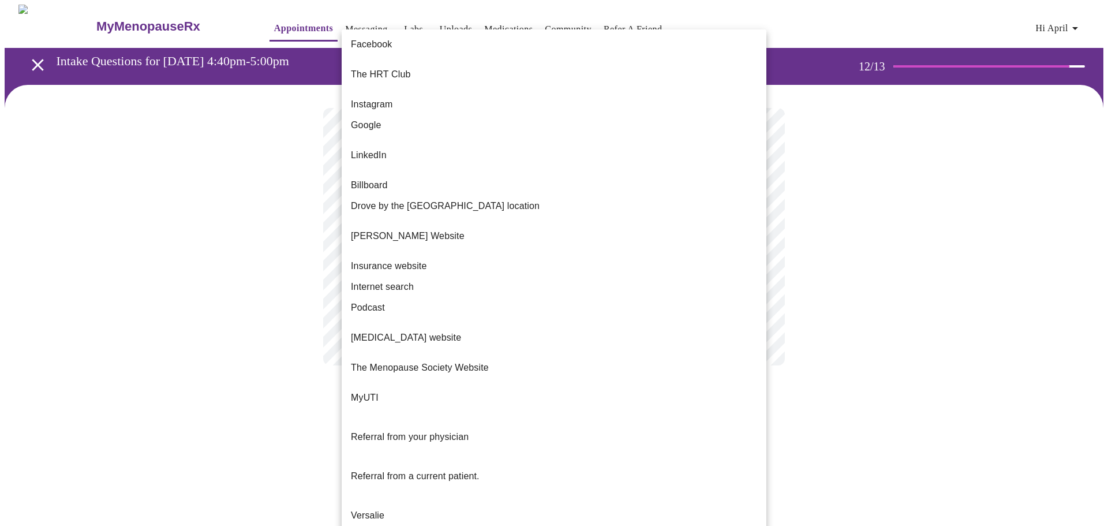
click at [369, 118] on span "Google" at bounding box center [366, 125] width 31 height 14
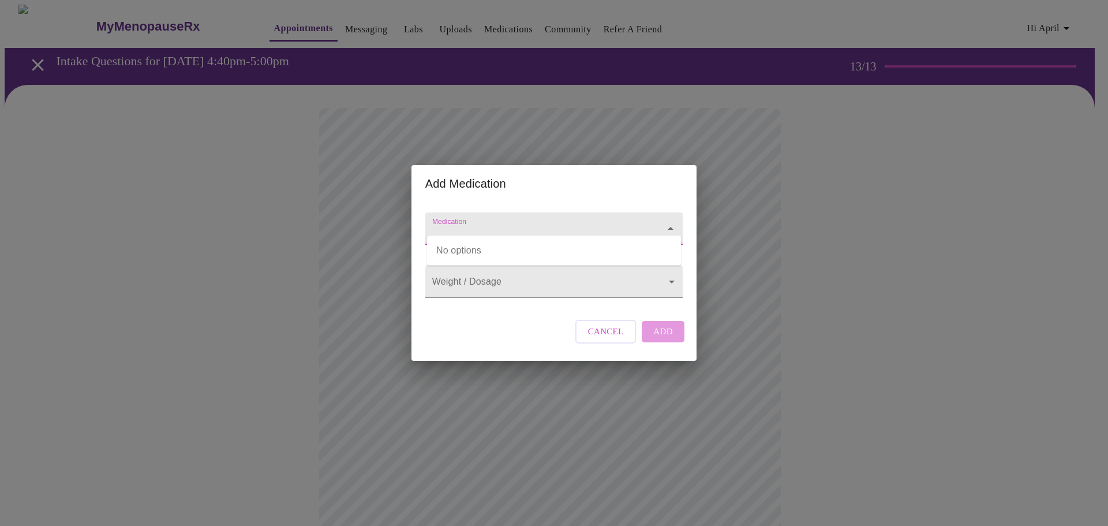
click at [512, 223] on input "Medication" at bounding box center [537, 233] width 215 height 21
type input "M"
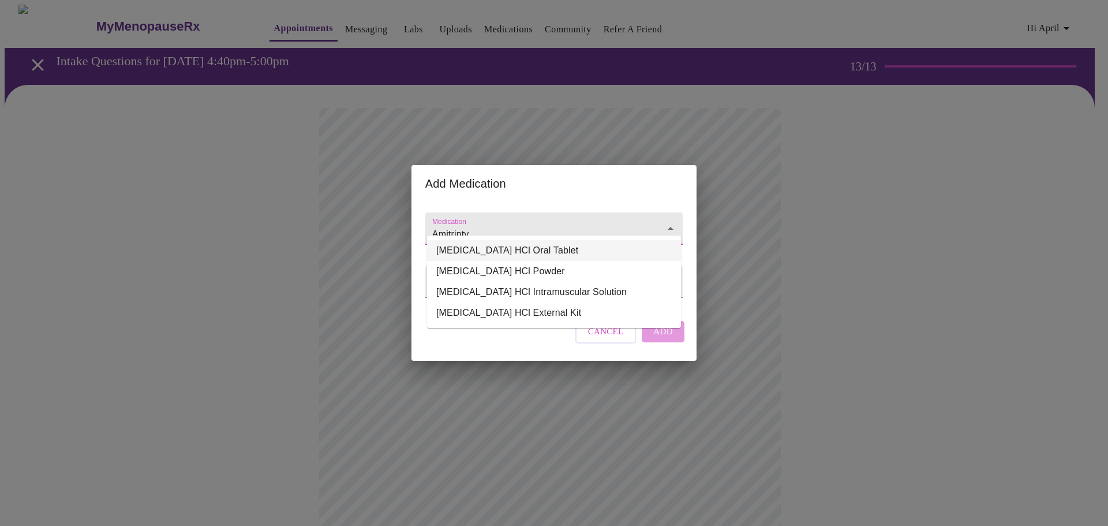
click at [514, 246] on li "[MEDICAL_DATA] HCl Oral Tablet" at bounding box center [554, 250] width 254 height 21
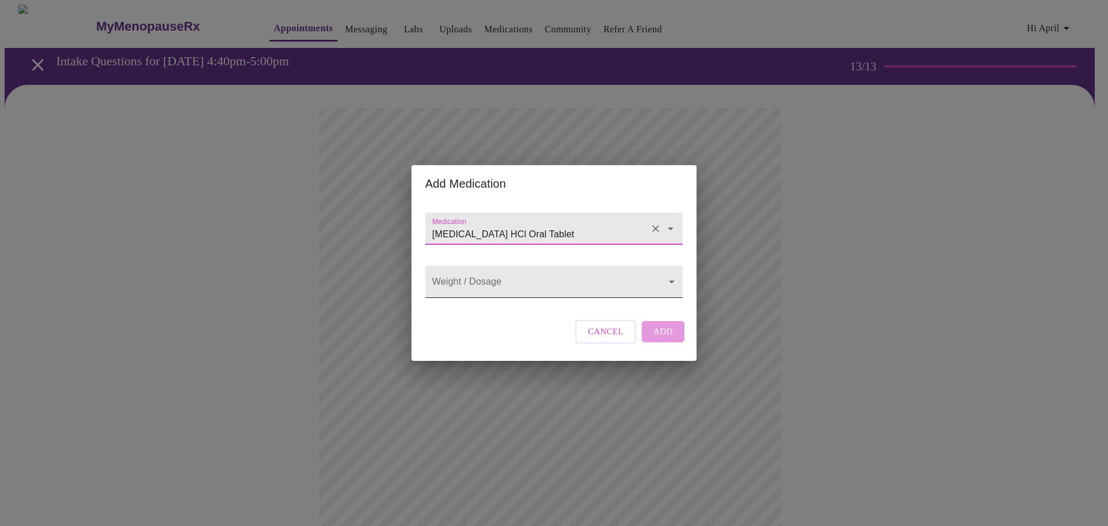
type input "[MEDICAL_DATA] HCl Oral Tablet"
click at [486, 280] on body "MyMenopauseRx Appointments Messaging Labs Uploads Medications Community Refer a…" at bounding box center [554, 439] width 1099 height 868
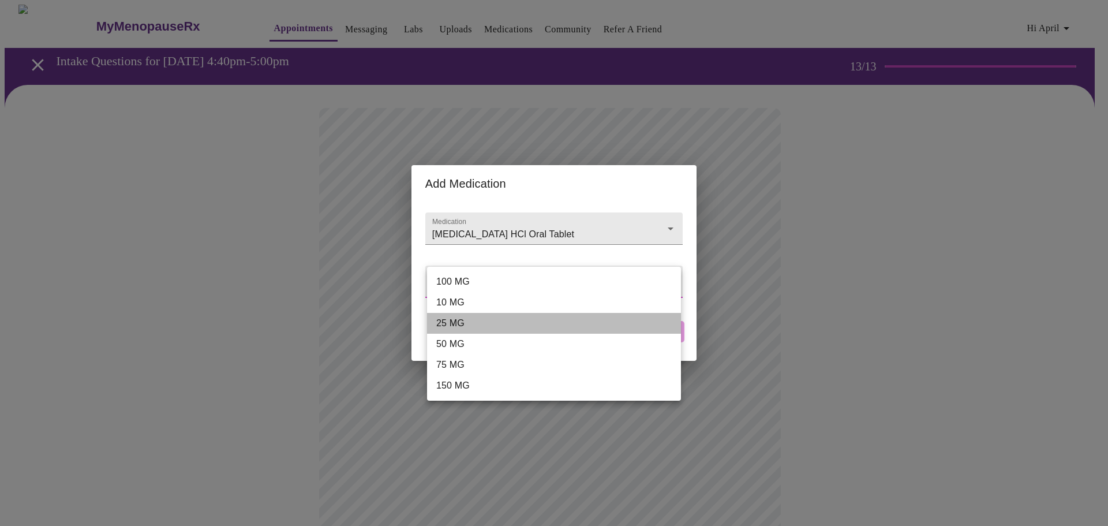
click at [448, 316] on li "25 MG" at bounding box center [554, 323] width 254 height 21
type input "25 MG"
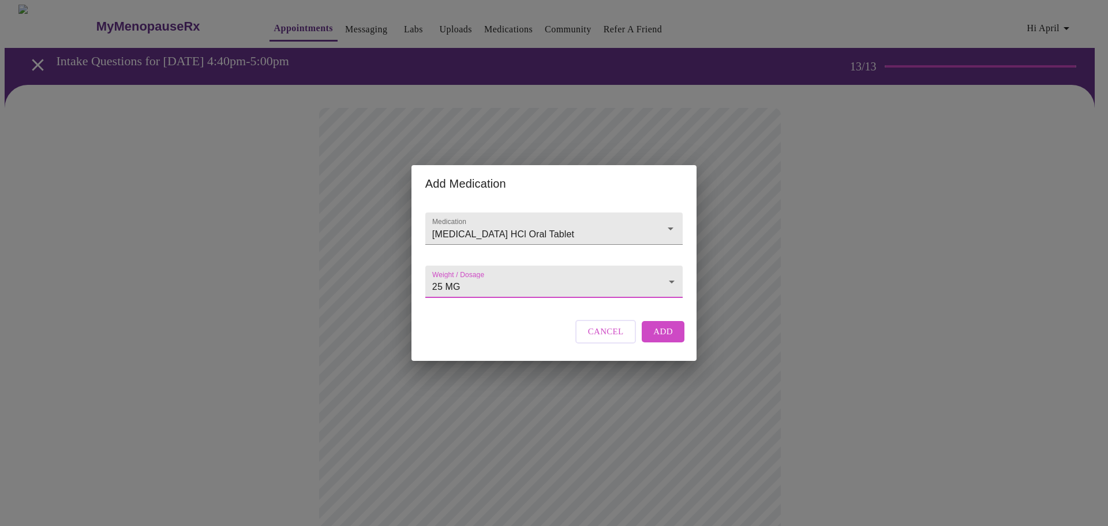
click at [664, 285] on body "MyMenopauseRx Appointments Messaging Labs Uploads Medications Community Refer a…" at bounding box center [554, 439] width 1099 height 868
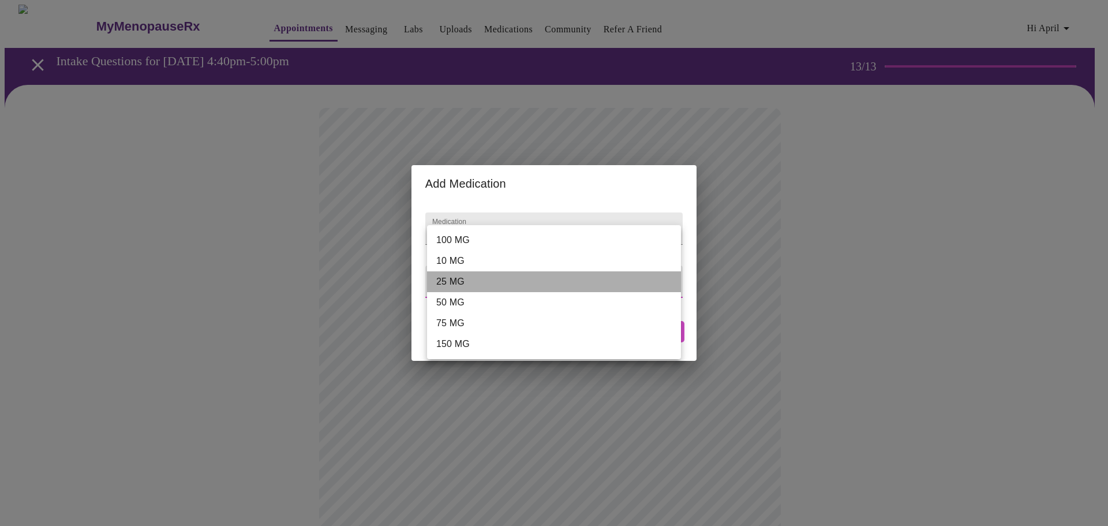
click at [449, 281] on li "25 MG" at bounding box center [554, 281] width 254 height 21
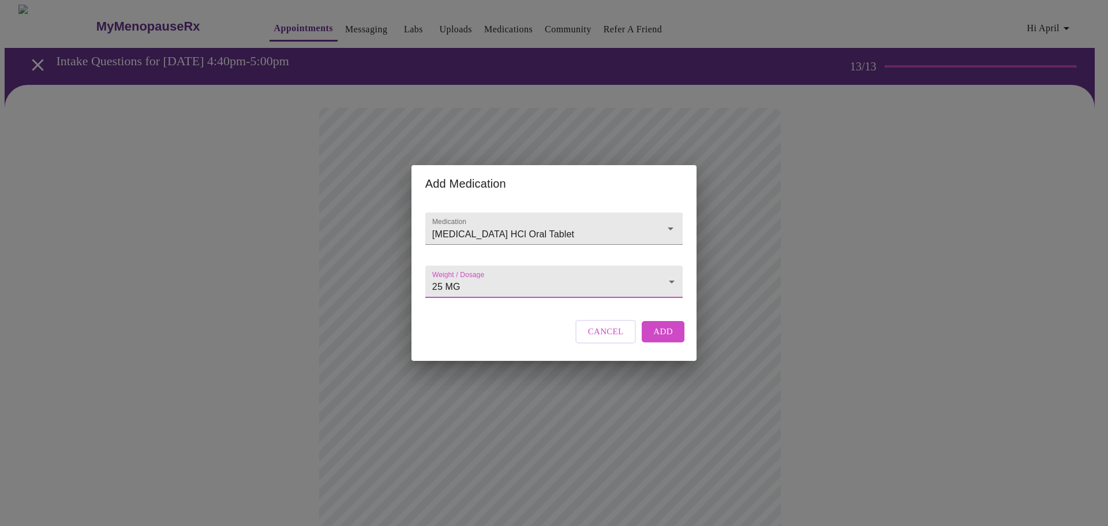
click at [656, 339] on span "Add" at bounding box center [663, 331] width 20 height 15
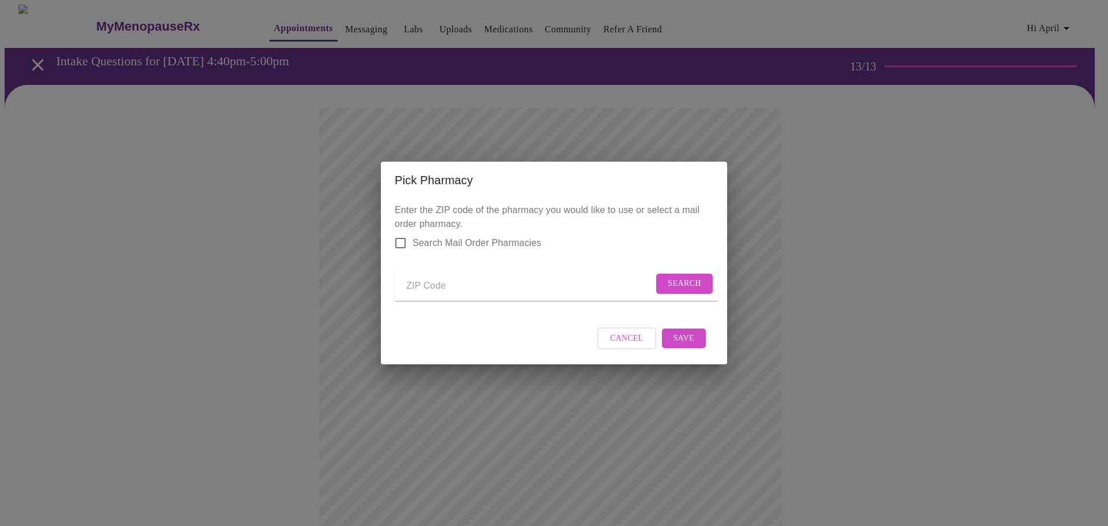
click at [428, 282] on input "Send a message to your care team" at bounding box center [529, 285] width 247 height 18
type input "79414"
click at [678, 283] on span "Search" at bounding box center [684, 283] width 33 height 14
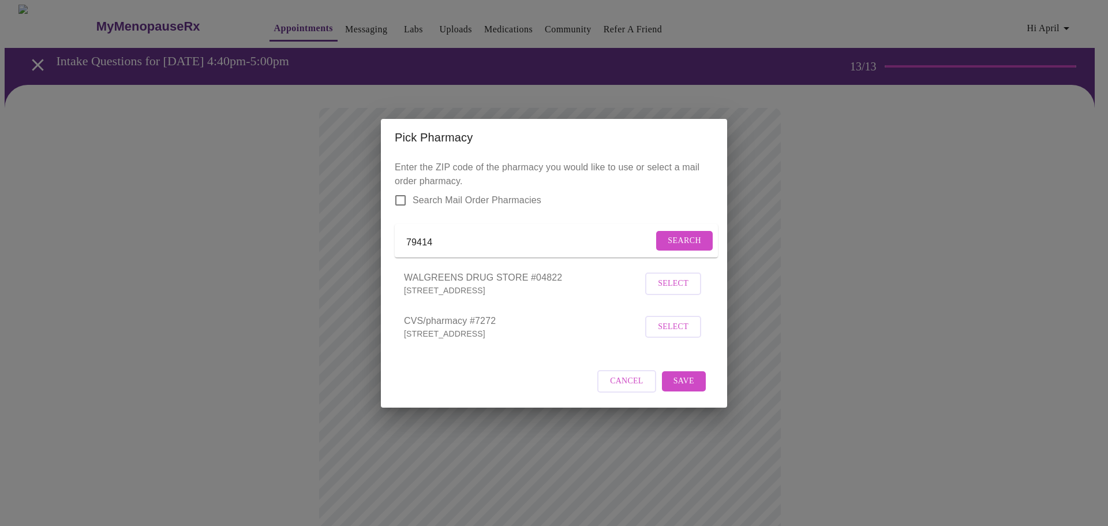
click at [675, 288] on span "Select" at bounding box center [673, 283] width 31 height 14
click at [685, 386] on span "Save" at bounding box center [684, 380] width 21 height 14
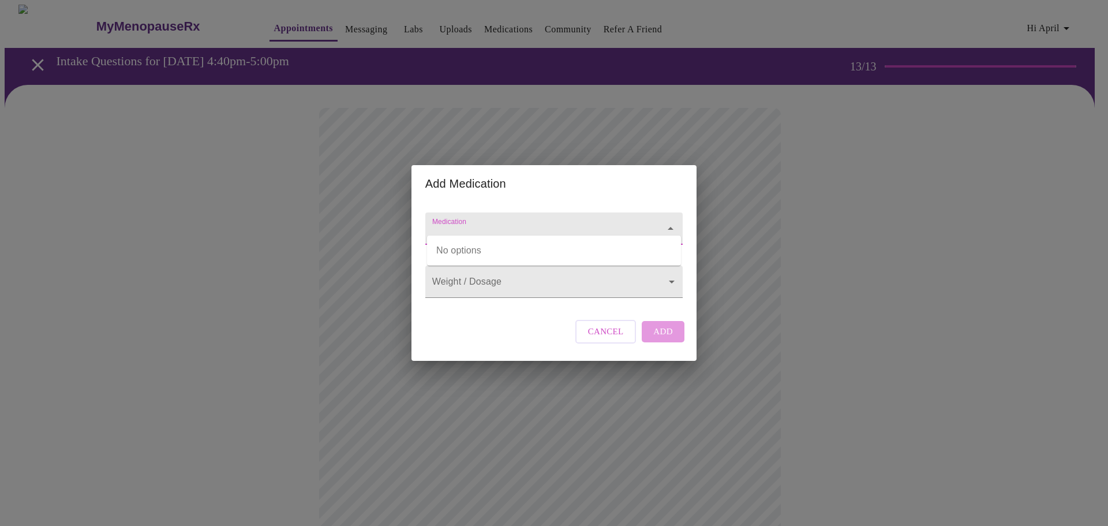
click at [473, 223] on input "Medication" at bounding box center [537, 233] width 215 height 21
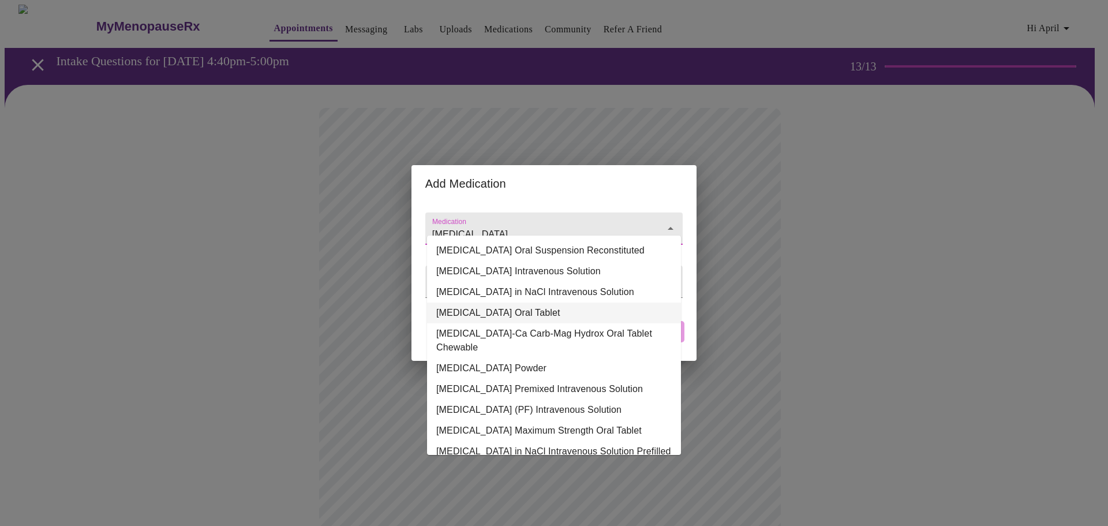
click at [463, 312] on li "[MEDICAL_DATA] Oral Tablet" at bounding box center [554, 312] width 254 height 21
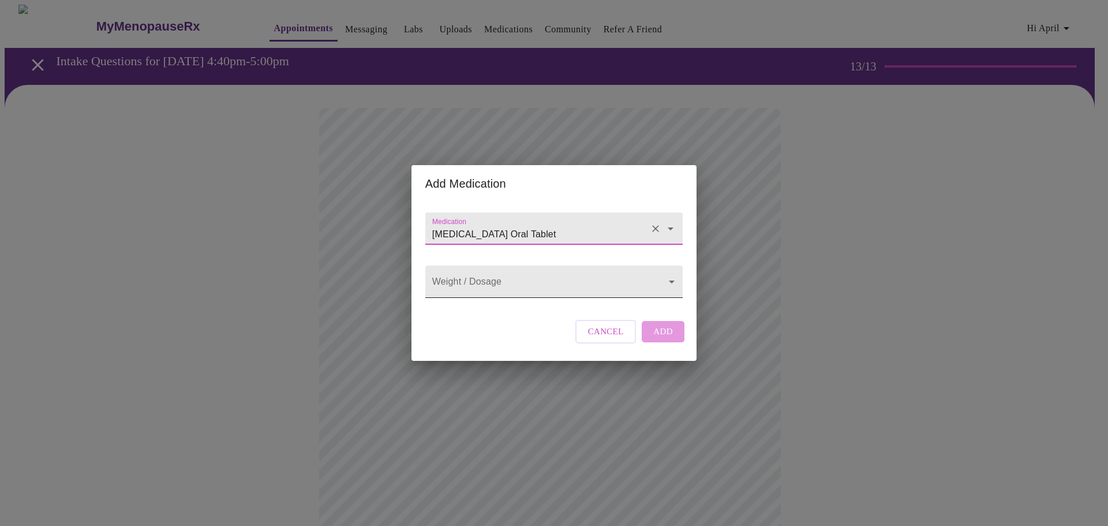
type input "[MEDICAL_DATA] Oral Tablet"
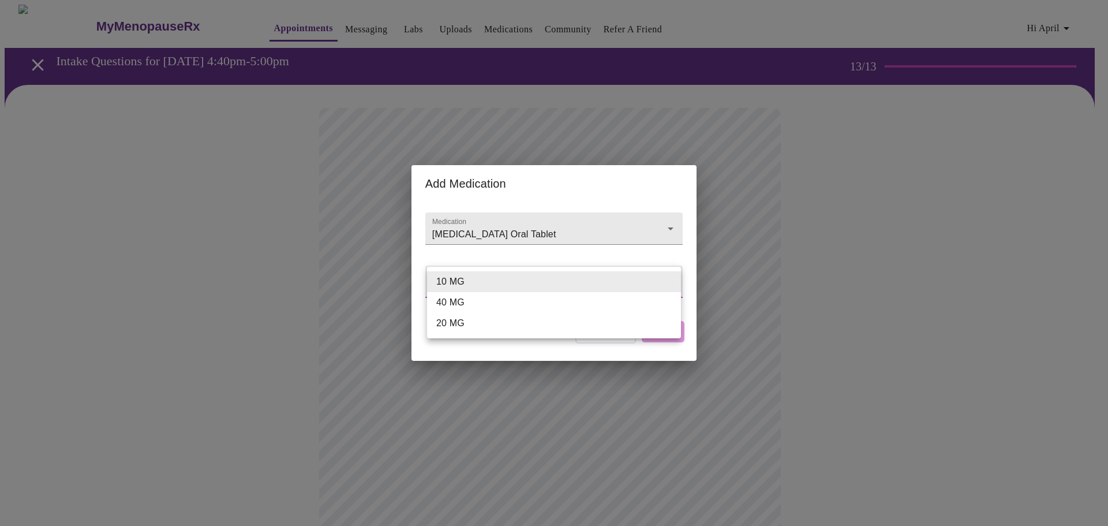
click at [460, 282] on body "MyMenopauseRx Appointments Messaging Labs Uploads Medications Community Refer a…" at bounding box center [554, 451] width 1099 height 893
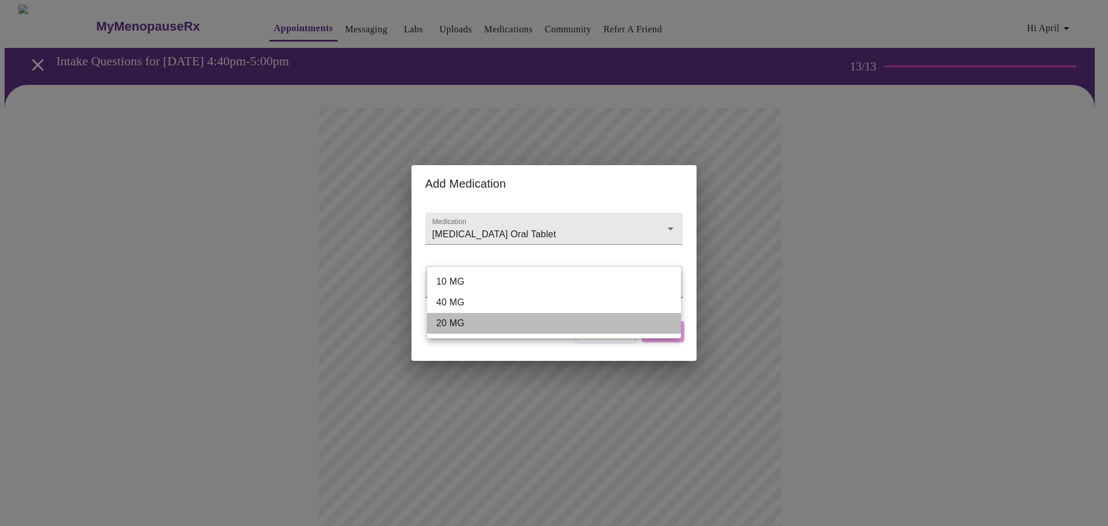
click at [447, 319] on li "20 MG" at bounding box center [554, 323] width 254 height 21
type input "20 MG"
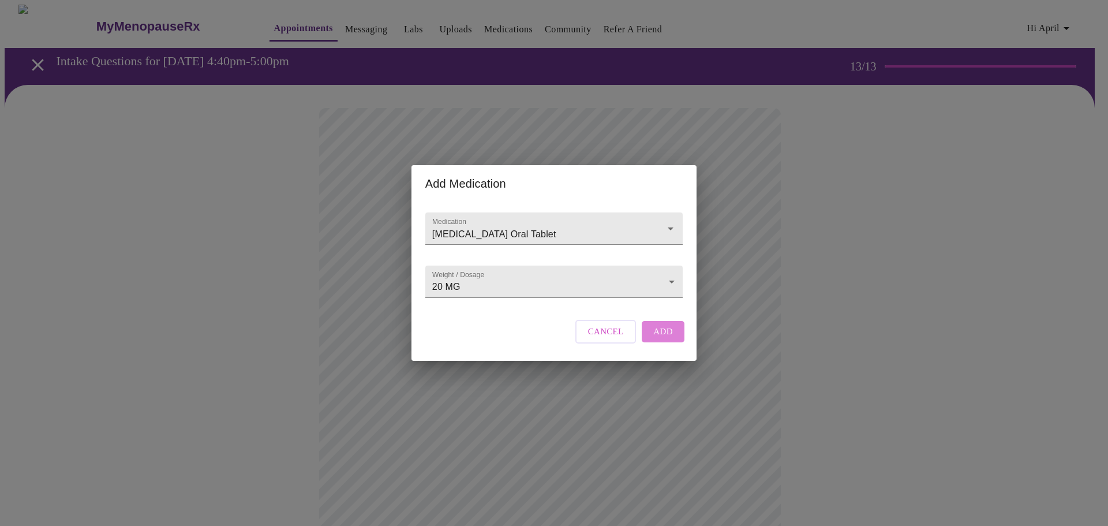
click at [665, 338] on span "Add" at bounding box center [663, 331] width 20 height 15
click at [453, 223] on input "Medication" at bounding box center [537, 233] width 215 height 21
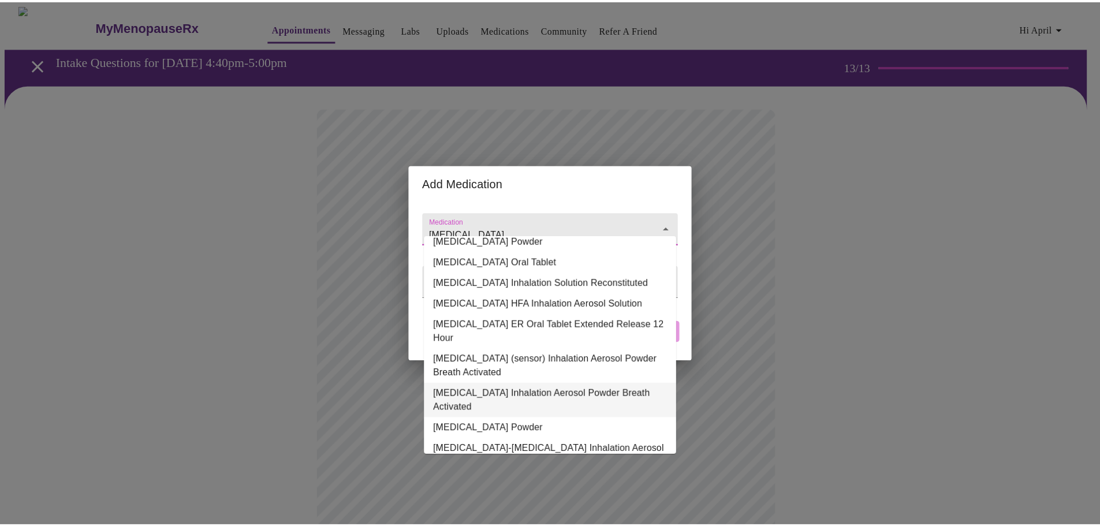
scroll to position [32, 0]
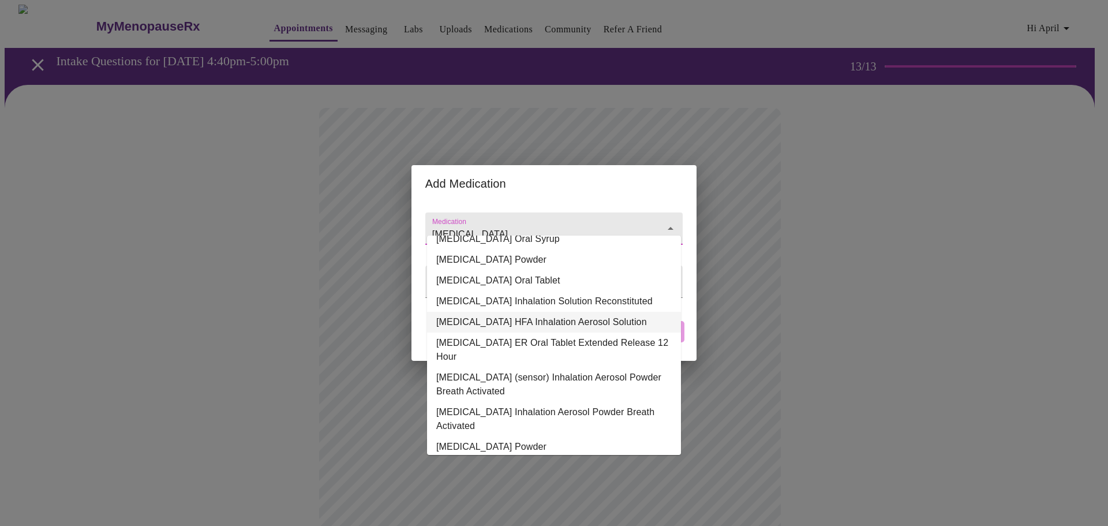
click at [504, 322] on li "[MEDICAL_DATA] HFA Inhalation Aerosol Solution" at bounding box center [554, 322] width 254 height 21
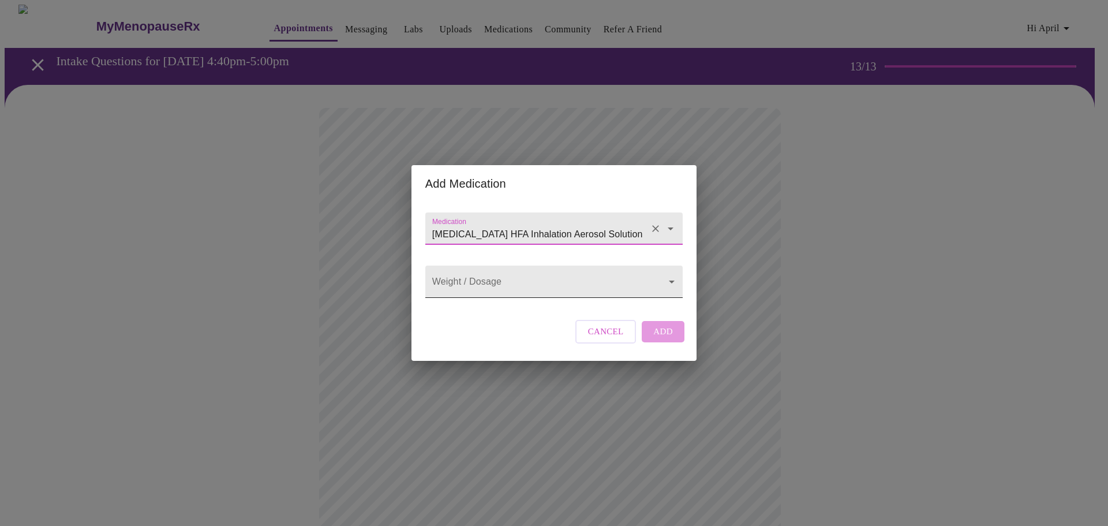
type input "[MEDICAL_DATA] HFA Inhalation Aerosol Solution"
click at [481, 276] on body "MyMenopauseRx Appointments Messaging Labs Uploads Medications Community Refer a…" at bounding box center [554, 473] width 1099 height 936
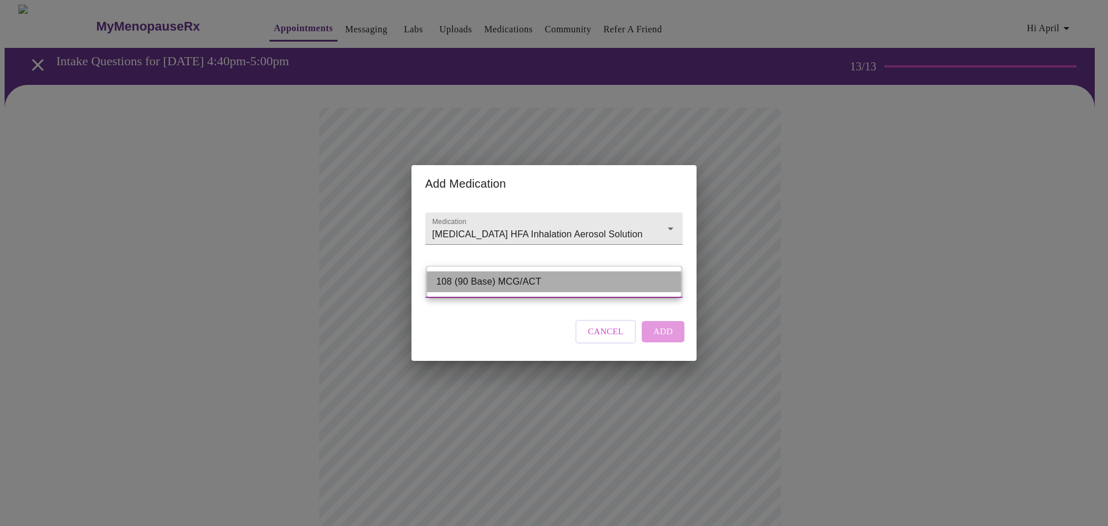
click at [481, 276] on li "108 (90 Base) MCG/ACT" at bounding box center [554, 281] width 254 height 21
type input "108 (90 Base) MCG/ACT"
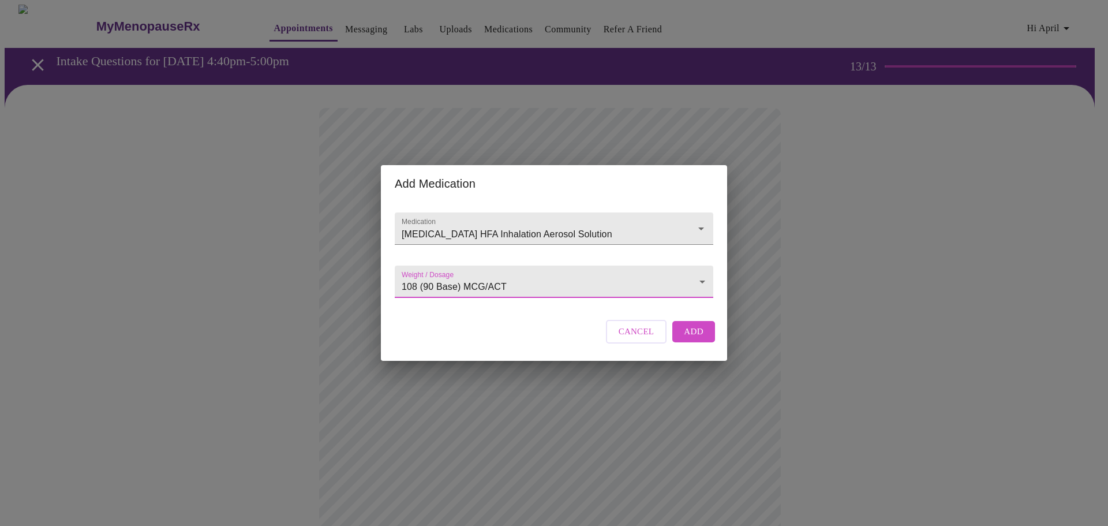
click at [697, 336] on span "Add" at bounding box center [694, 331] width 20 height 15
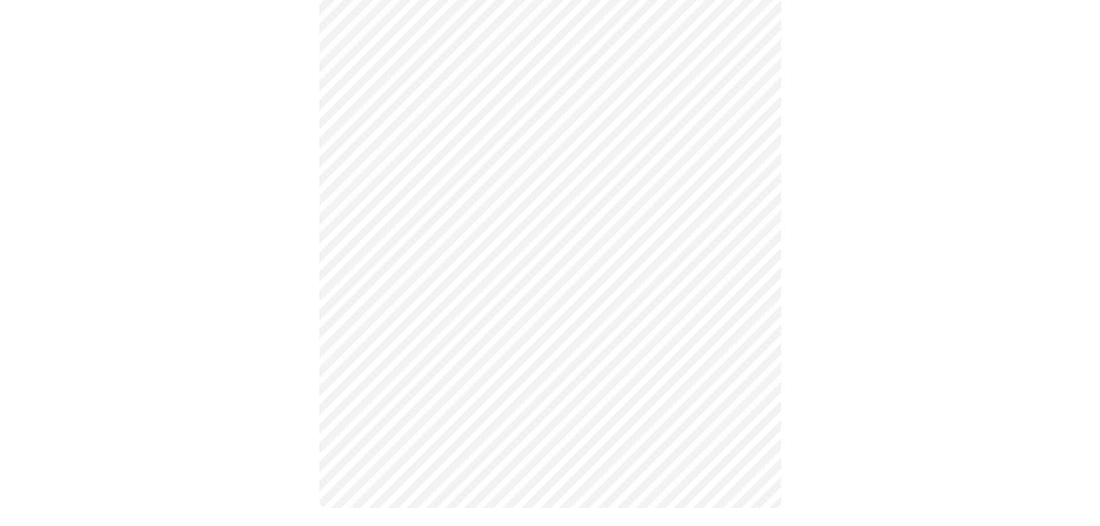
scroll to position [466, 0]
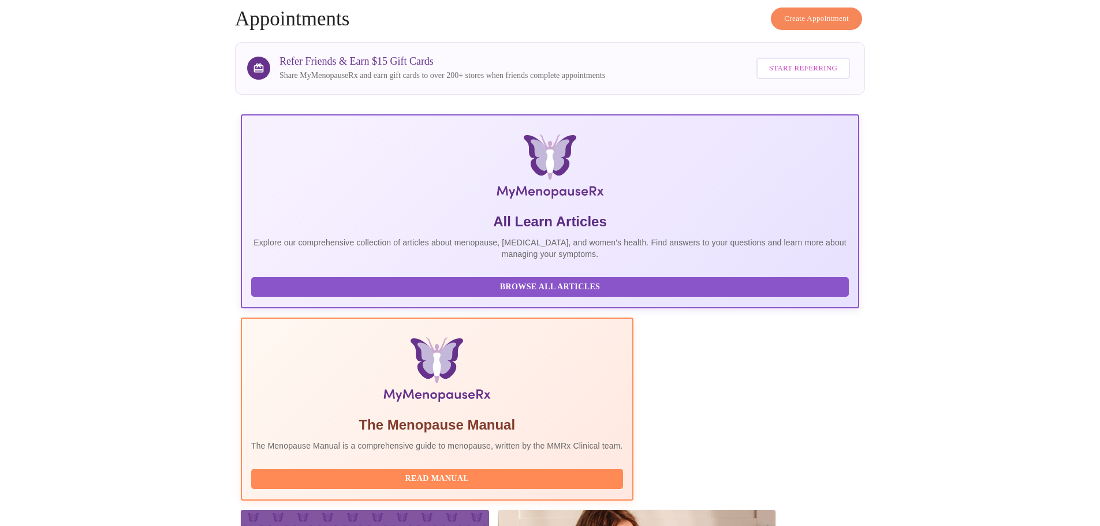
scroll to position [106, 0]
